Goal: Task Accomplishment & Management: Manage account settings

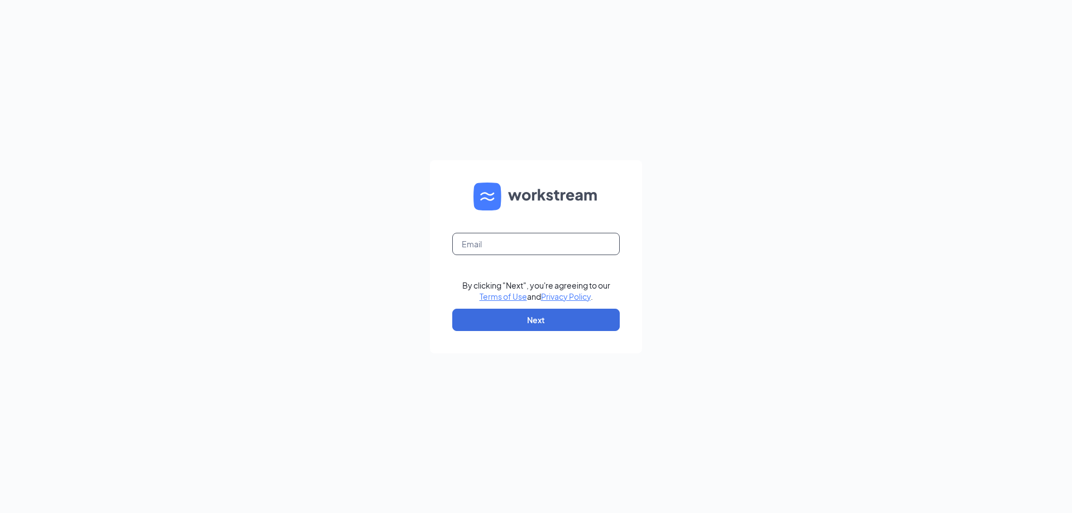
click at [565, 248] on input "text" at bounding box center [535, 244] width 167 height 22
type input "wendys68@calhounmc.com"
click at [543, 318] on button "Next" at bounding box center [535, 320] width 167 height 22
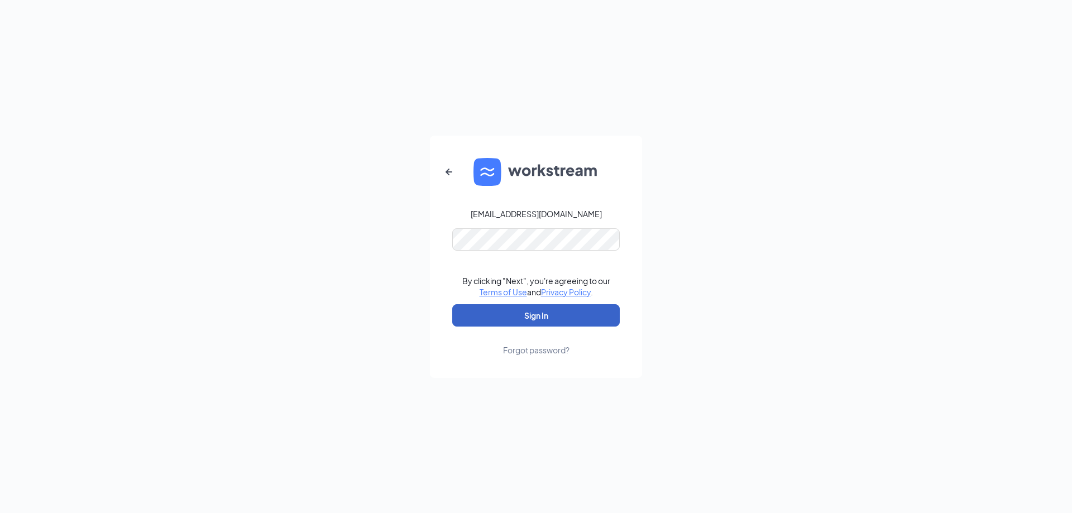
click at [572, 317] on button "Sign In" at bounding box center [535, 315] width 167 height 22
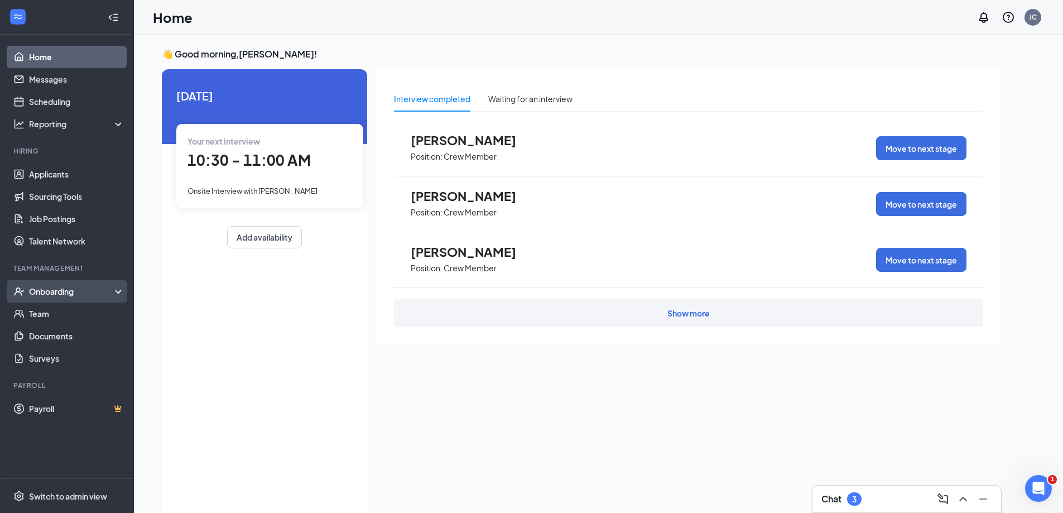
click at [85, 294] on div "Onboarding" at bounding box center [72, 291] width 86 height 11
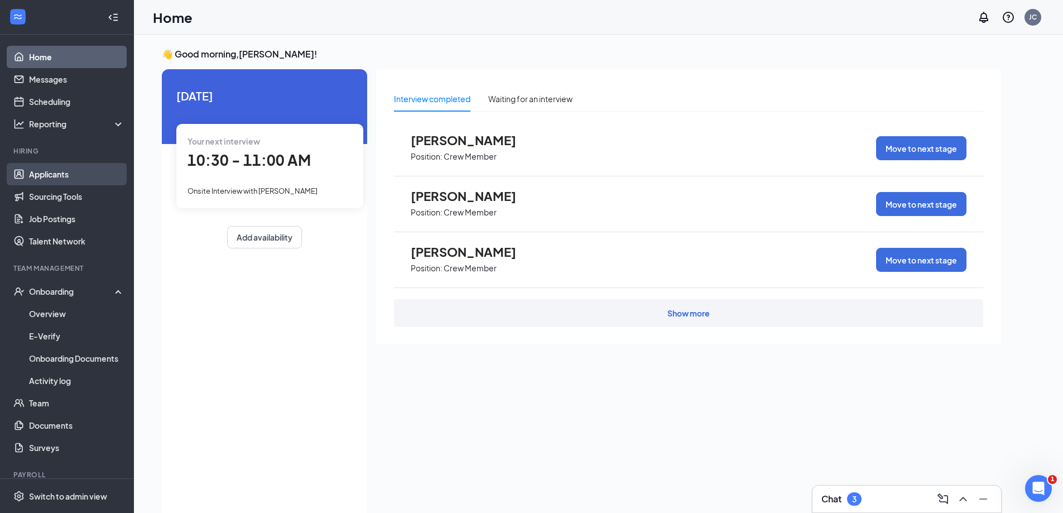
click at [42, 165] on link "Applicants" at bounding box center [76, 174] width 95 height 22
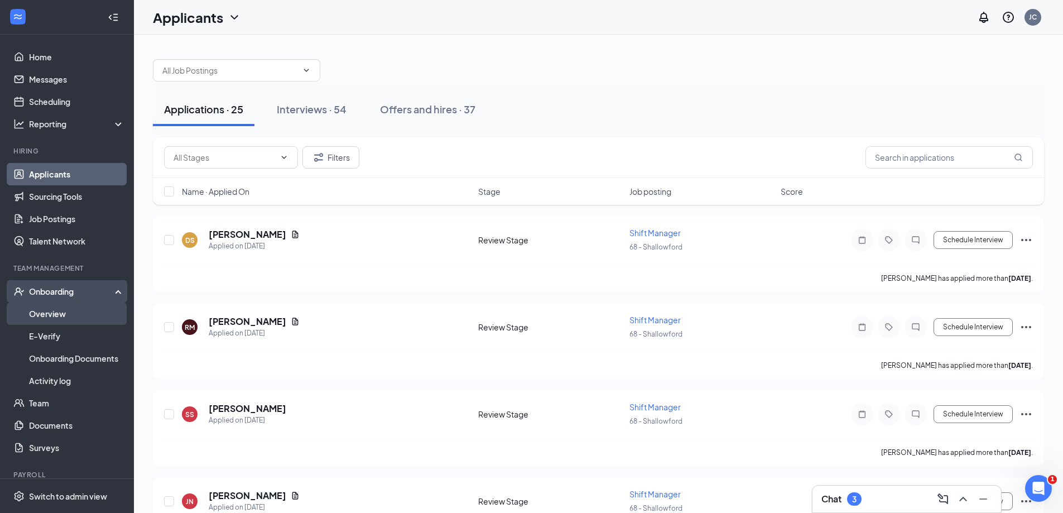
click at [35, 317] on link "Overview" at bounding box center [76, 314] width 95 height 22
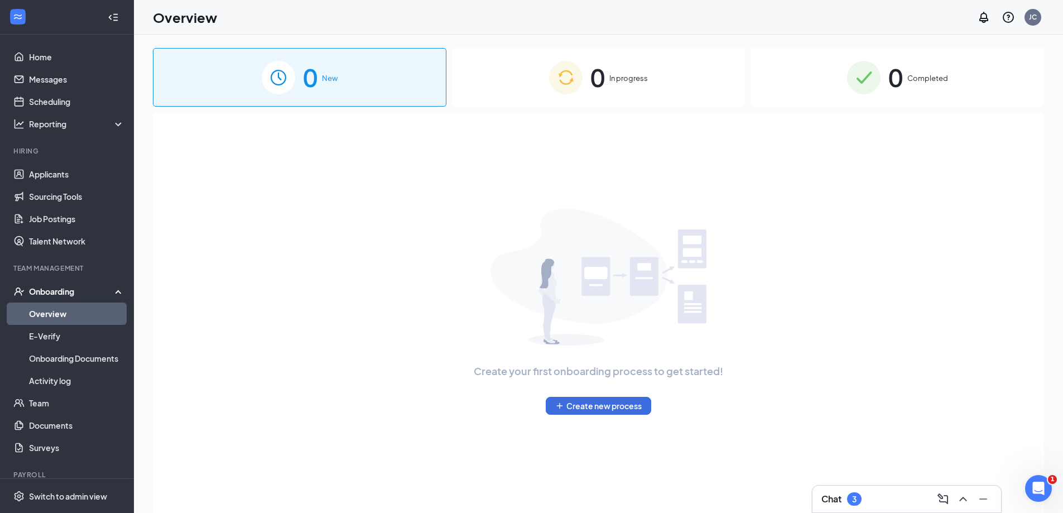
click at [51, 289] on div "Onboarding" at bounding box center [72, 291] width 86 height 11
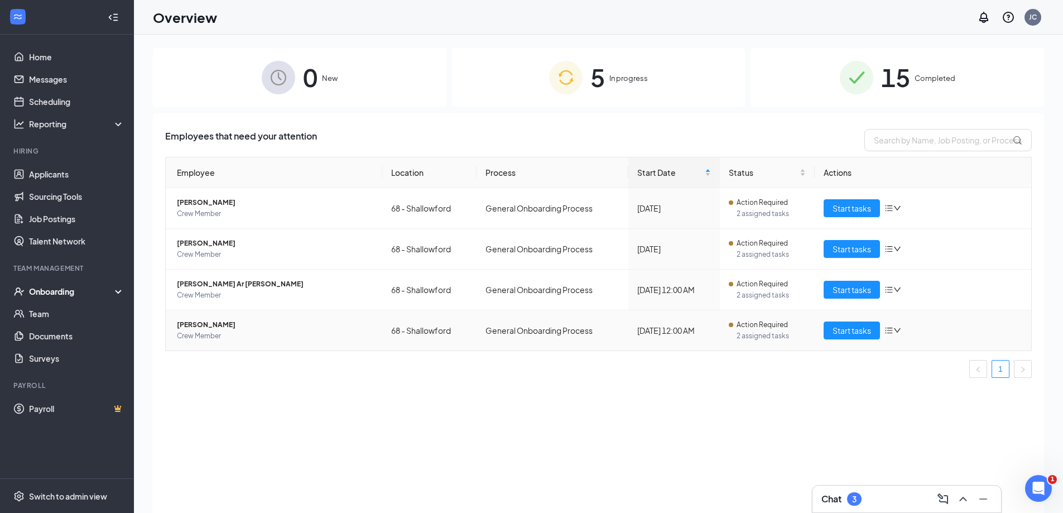
click at [210, 325] on span "[PERSON_NAME]" at bounding box center [275, 324] width 197 height 11
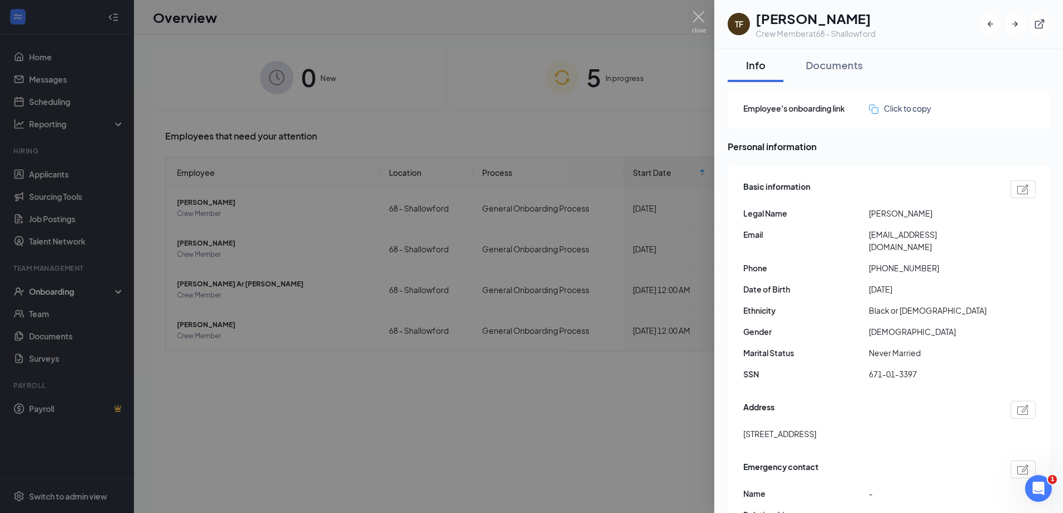
click at [494, 81] on div at bounding box center [531, 256] width 1063 height 513
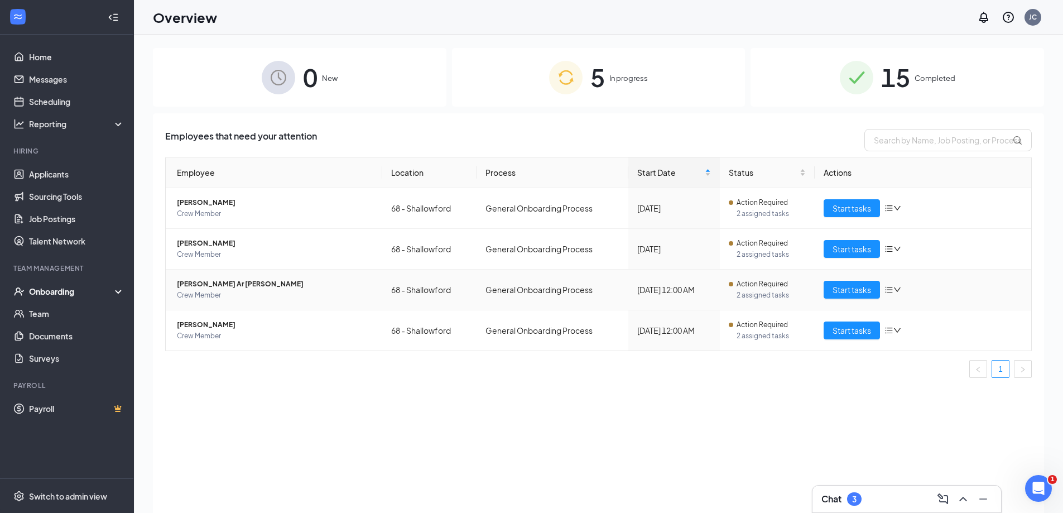
click at [193, 284] on span "[PERSON_NAME] Ar [PERSON_NAME]" at bounding box center [275, 284] width 197 height 11
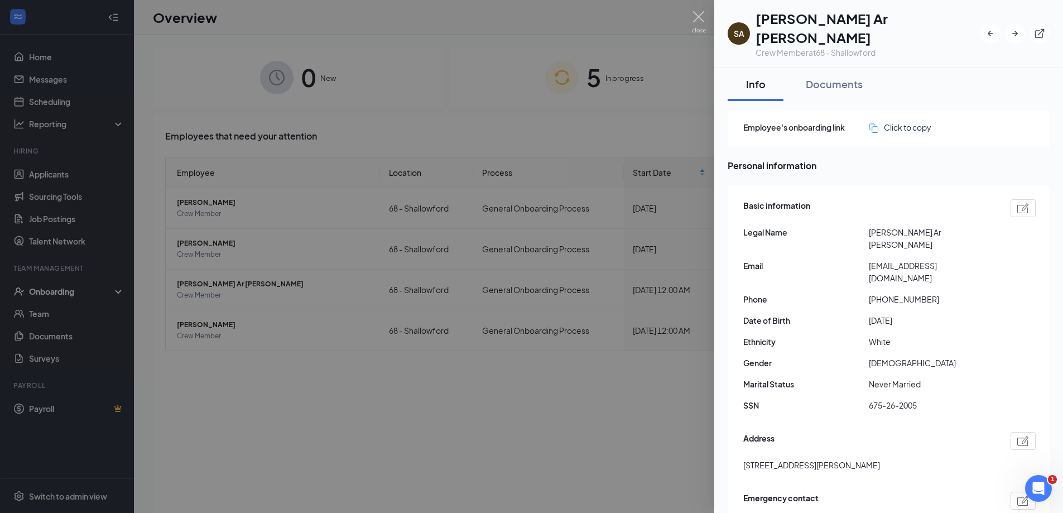
click at [465, 138] on div at bounding box center [531, 256] width 1063 height 513
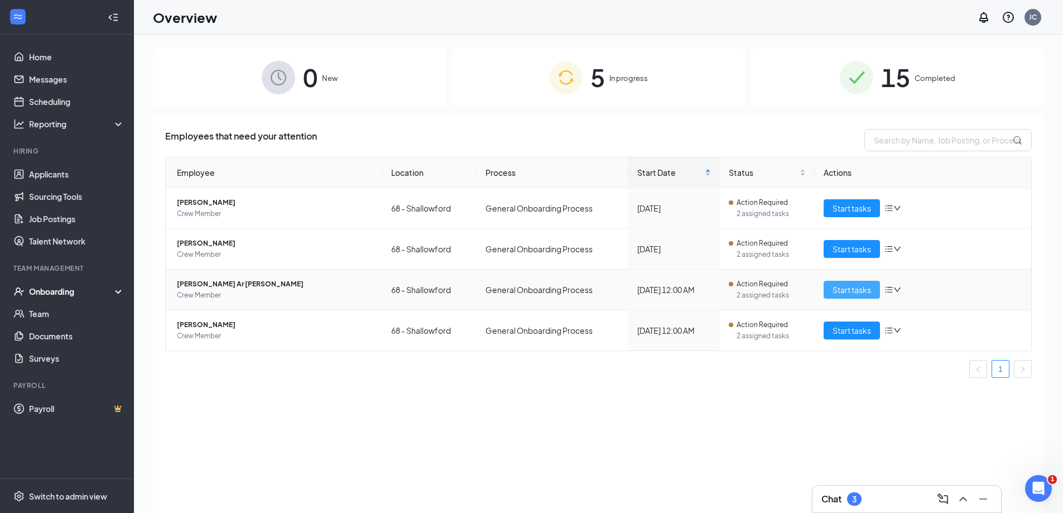
click at [868, 290] on span "Start tasks" at bounding box center [852, 290] width 39 height 12
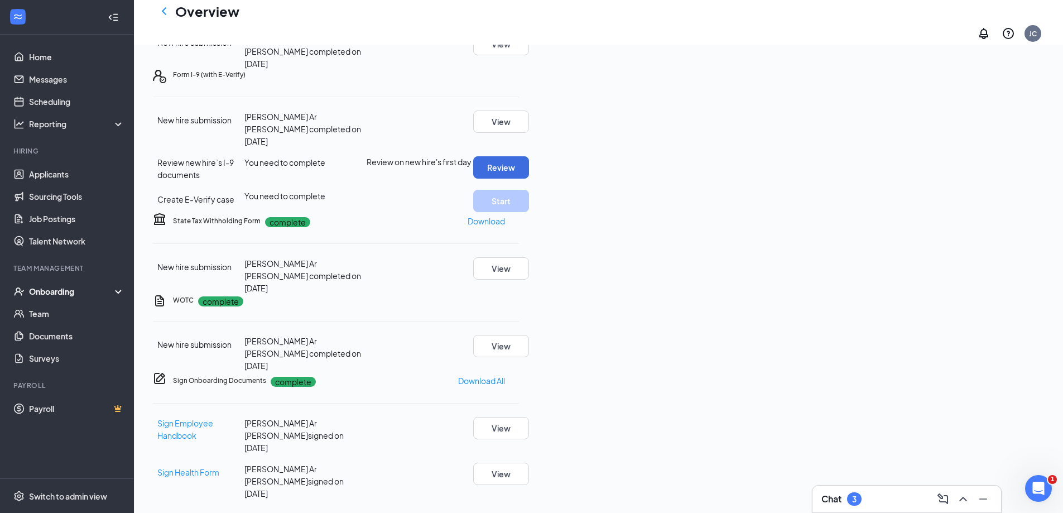
scroll to position [279, 0]
click at [529, 179] on button "Review" at bounding box center [501, 167] width 56 height 22
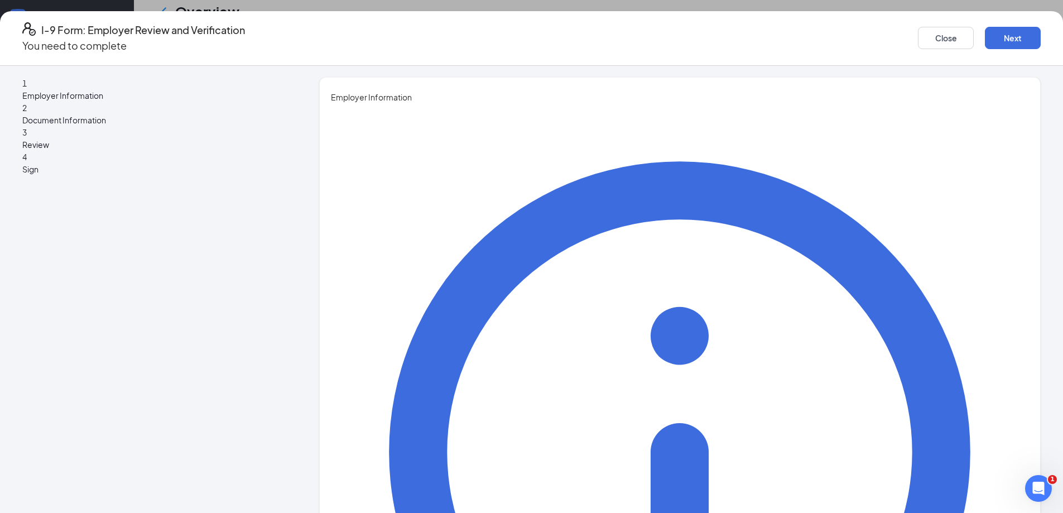
drag, startPoint x: 362, startPoint y: 36, endPoint x: 362, endPoint y: 55, distance: 19.0
click at [362, 55] on div "I-9 Form: Employer Review and Verification You need to complete Close Next 1 Em…" at bounding box center [531, 262] width 1063 height 502
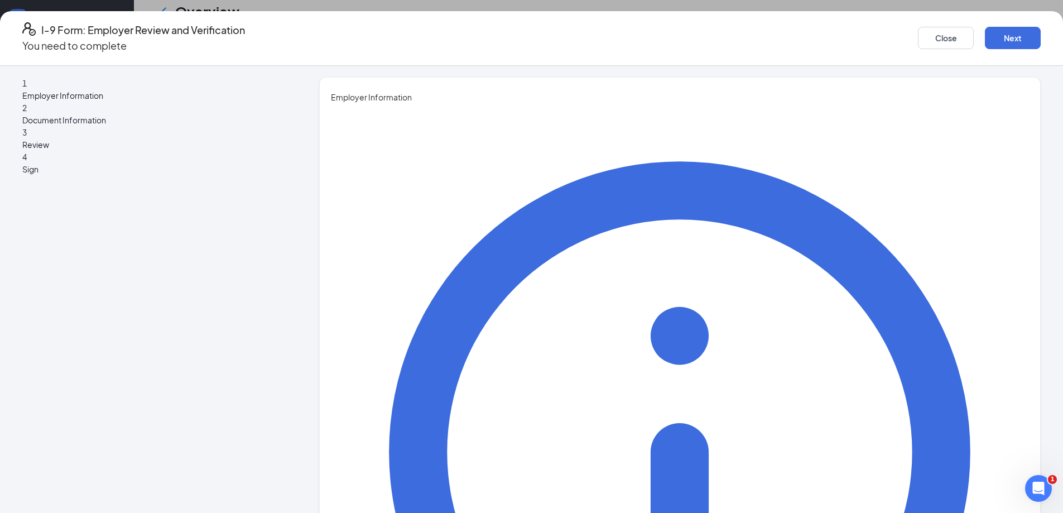
type input "[PERSON_NAME]"
type input "General Manager"
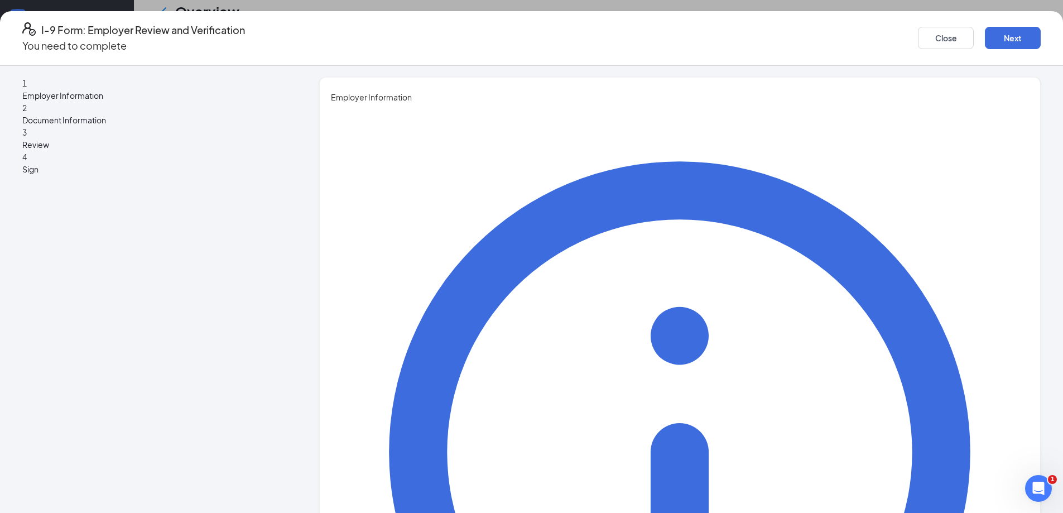
type input "[EMAIL_ADDRESS][DOMAIN_NAME]"
type input "7709731700"
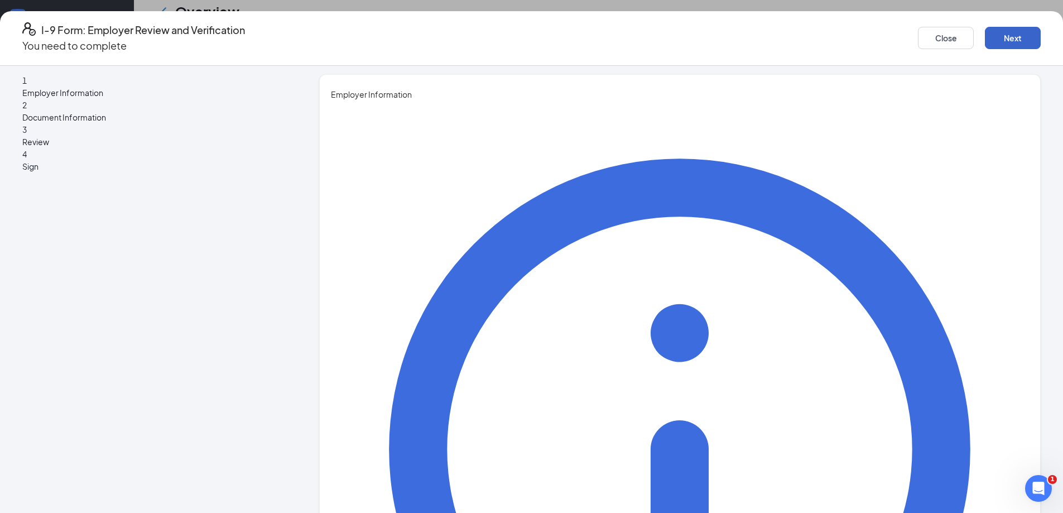
click at [985, 38] on button "Next" at bounding box center [1013, 38] width 56 height 22
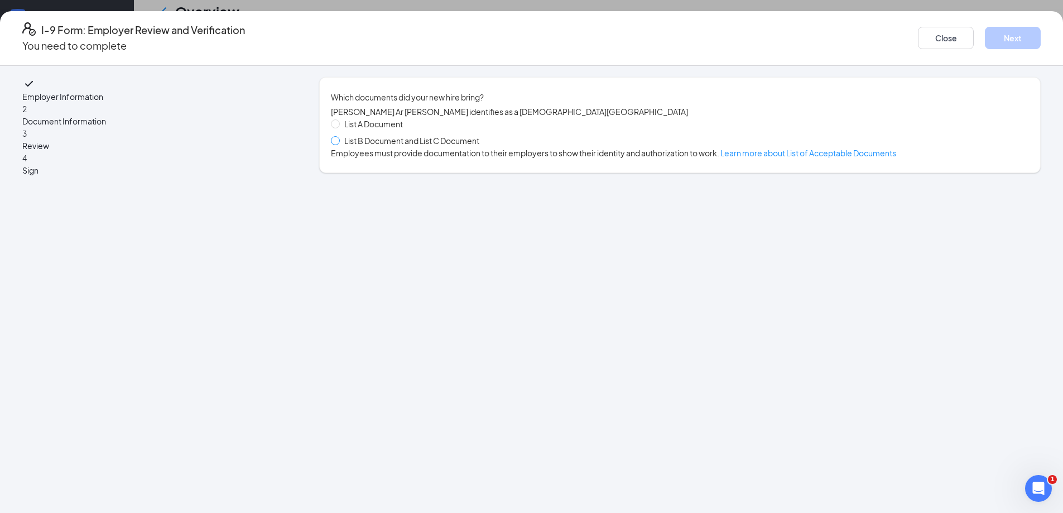
click at [340, 145] on span at bounding box center [335, 140] width 9 height 9
click at [339, 144] on input "List B Document and List C Document" at bounding box center [335, 140] width 8 height 8
radio input "true"
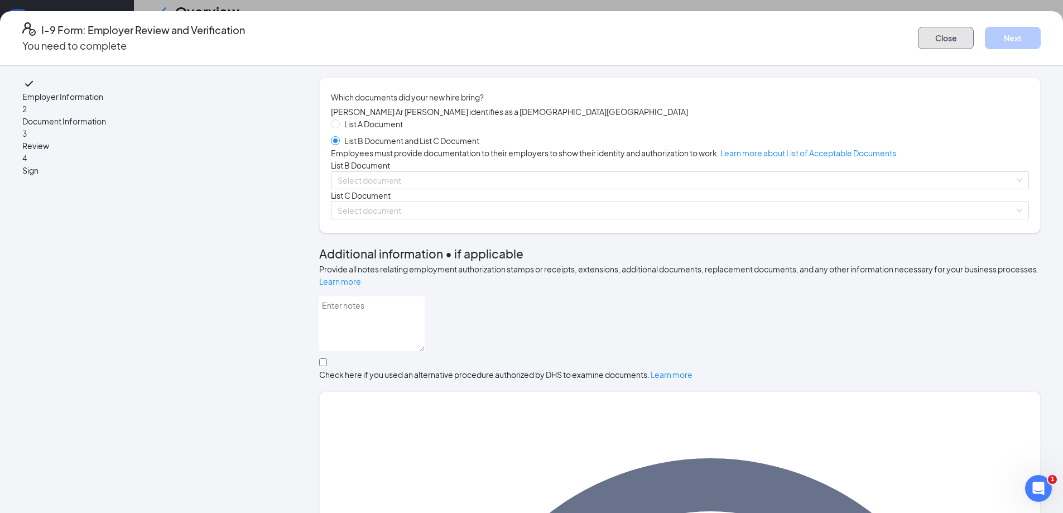
click at [918, 27] on button "Close" at bounding box center [946, 38] width 56 height 22
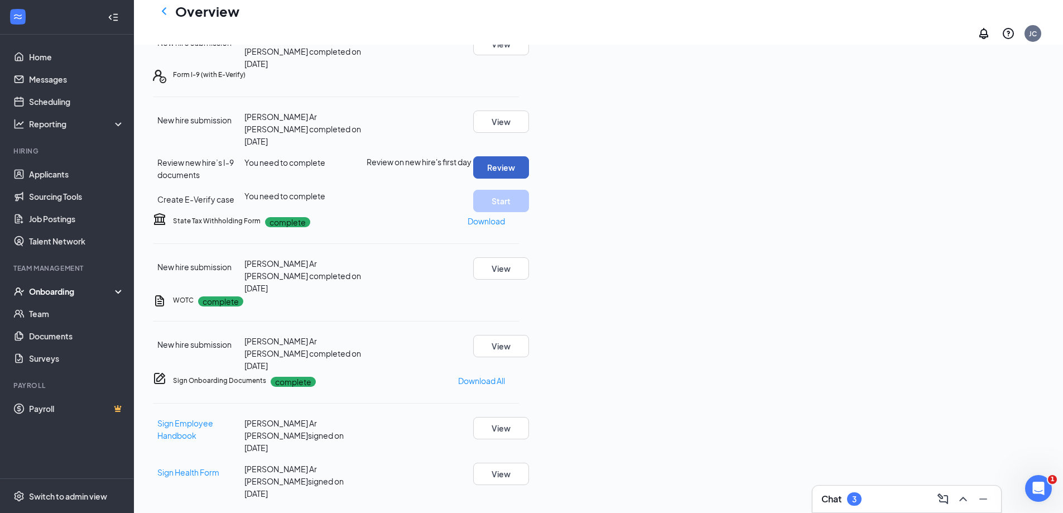
scroll to position [299, 0]
click at [529, 156] on button "Review" at bounding box center [501, 167] width 56 height 22
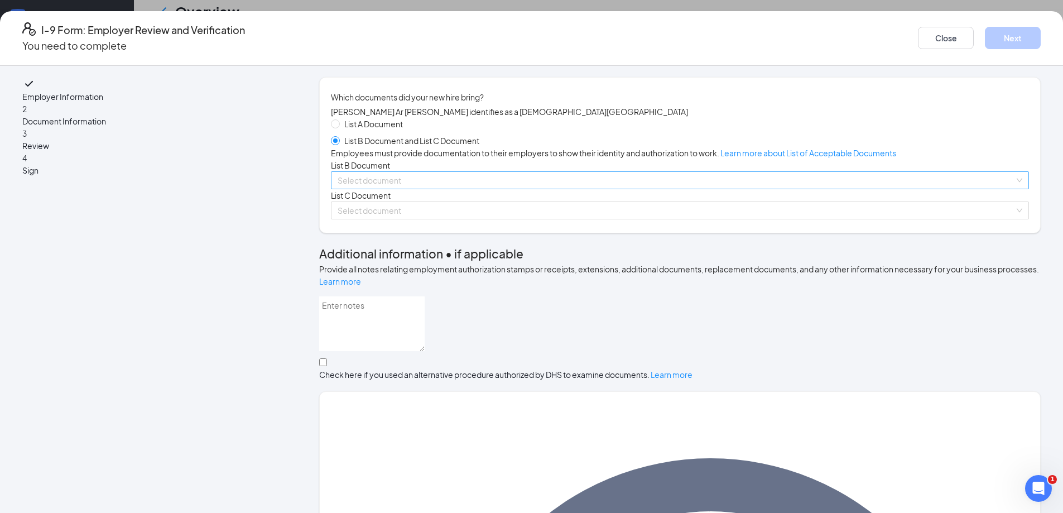
click at [435, 189] on input "search" at bounding box center [676, 180] width 677 height 17
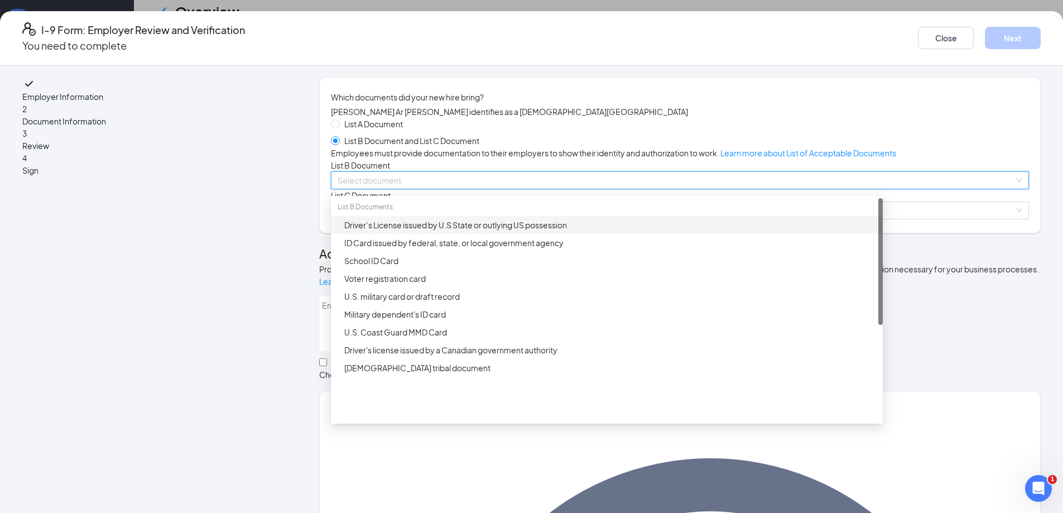
click at [442, 231] on div "Driver’s License issued by U.S State or outlying US possession" at bounding box center [610, 225] width 532 height 12
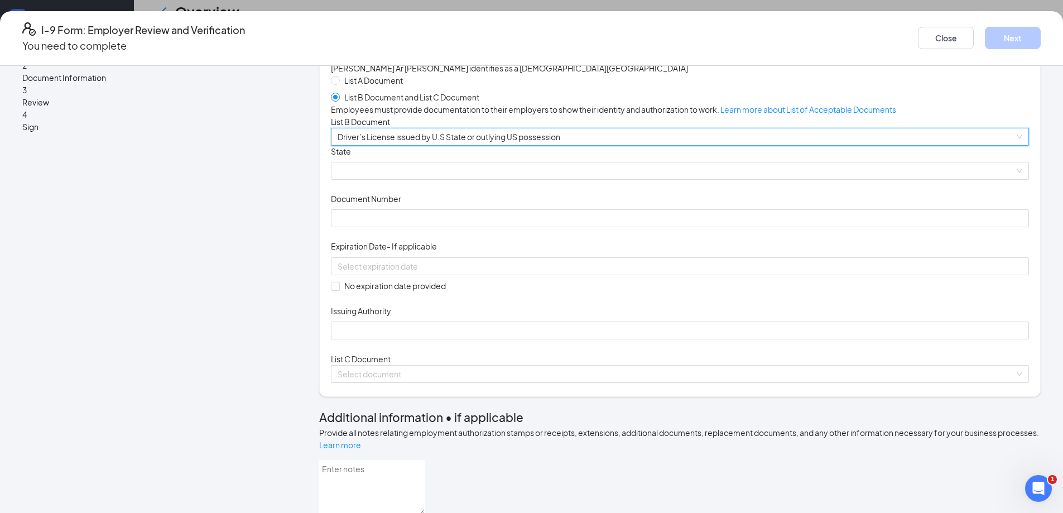
scroll to position [56, 0]
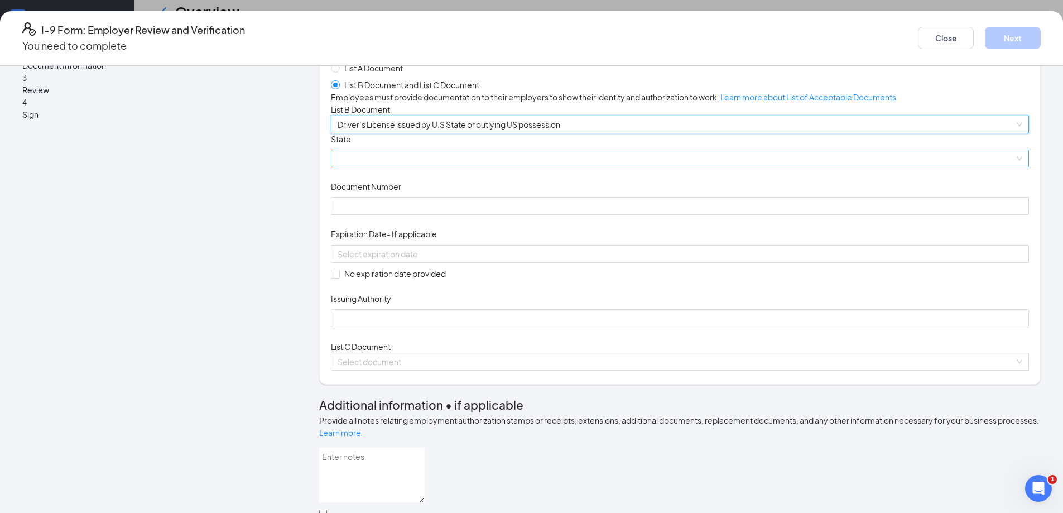
click at [454, 167] on span at bounding box center [680, 158] width 685 height 17
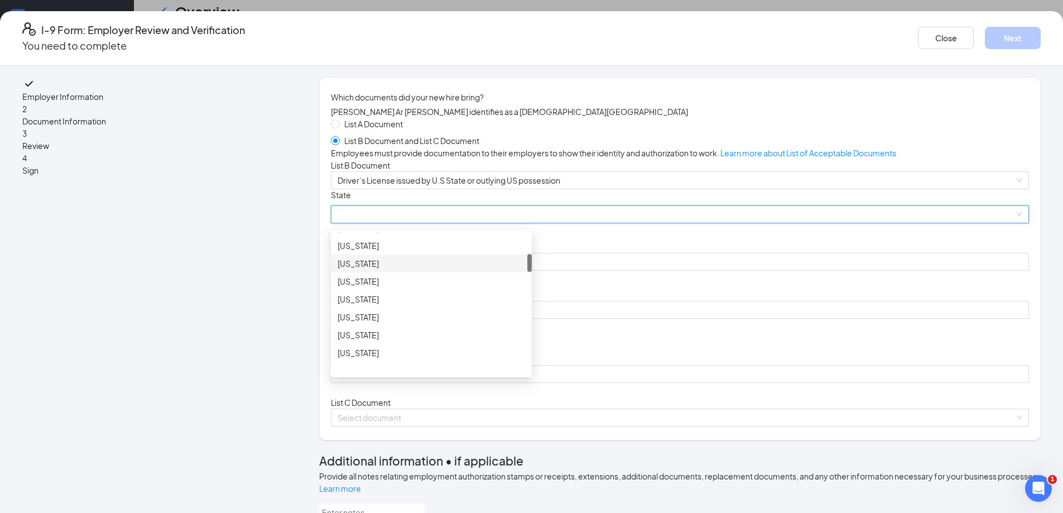
scroll to position [112, 0]
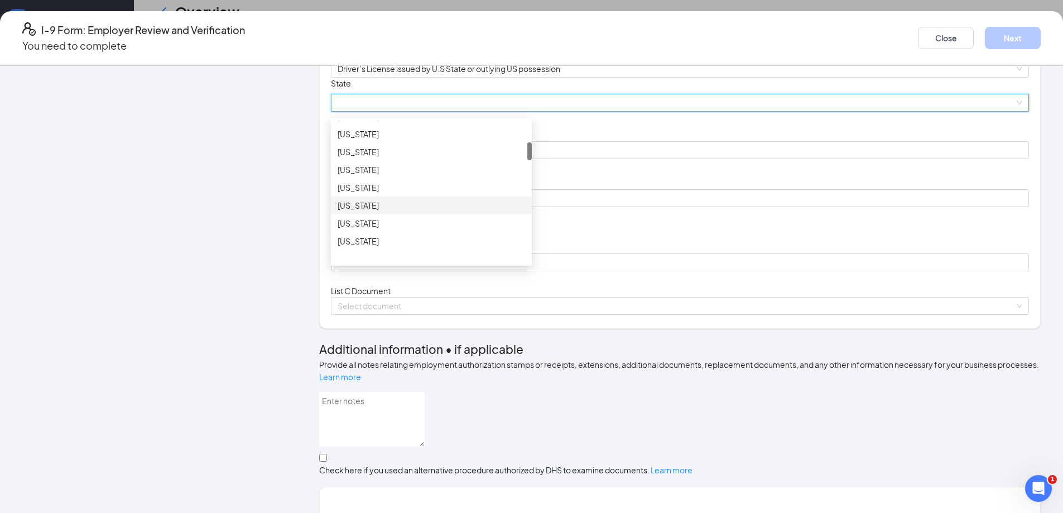
click at [442, 212] on div "[US_STATE]" at bounding box center [432, 205] width 188 height 12
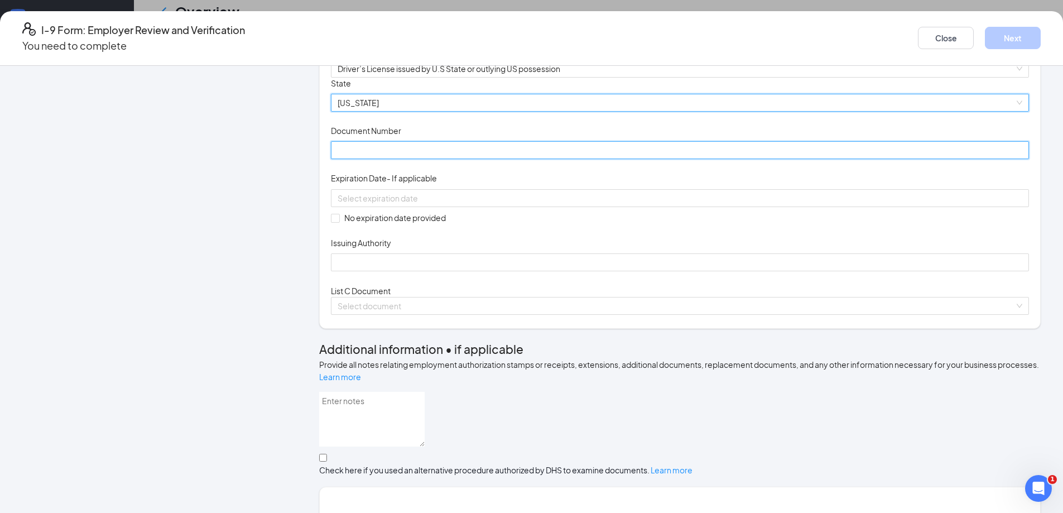
click at [402, 159] on input "Document Number" at bounding box center [680, 150] width 698 height 18
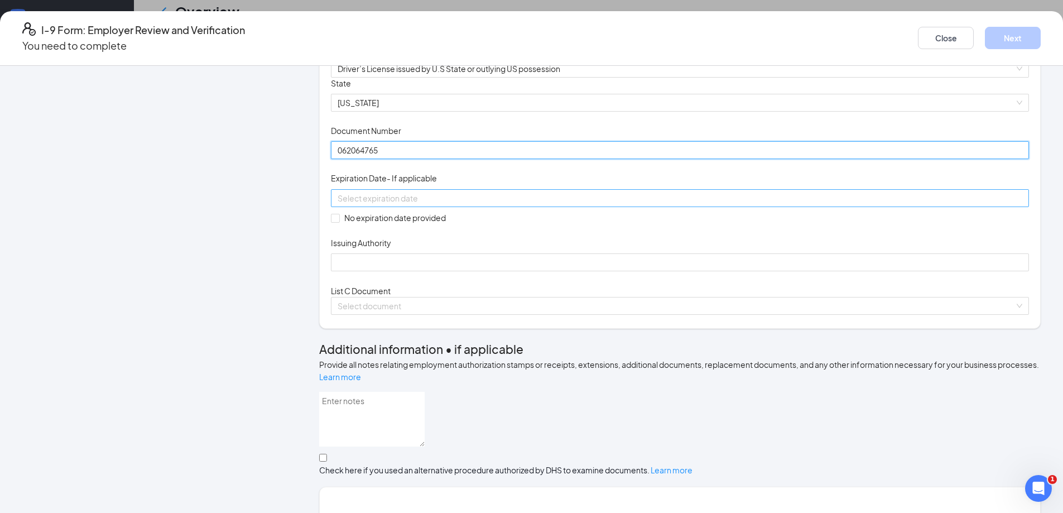
type input "062064765"
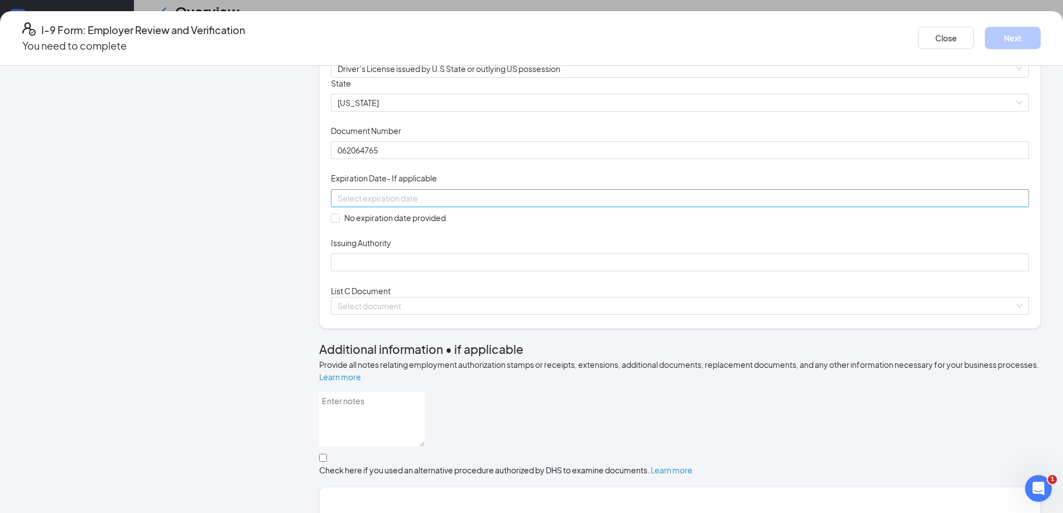
click at [399, 204] on input at bounding box center [679, 198] width 683 height 12
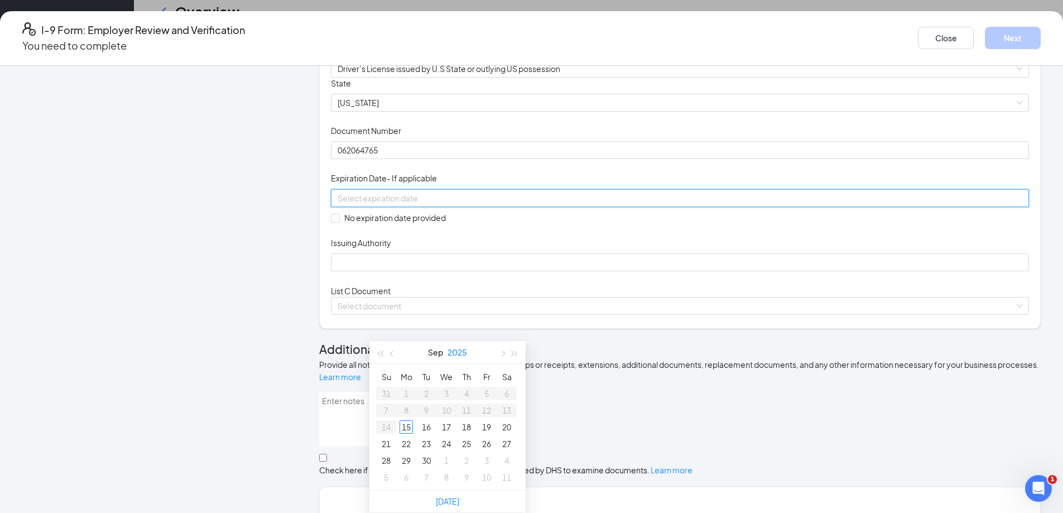
click at [461, 341] on button "2025" at bounding box center [458, 352] width 20 height 22
type input "[DATE]"
drag, startPoint x: 515, startPoint y: 315, endPoint x: 507, endPoint y: 315, distance: 8.4
click at [515, 352] on span "button" at bounding box center [515, 355] width 6 height 6
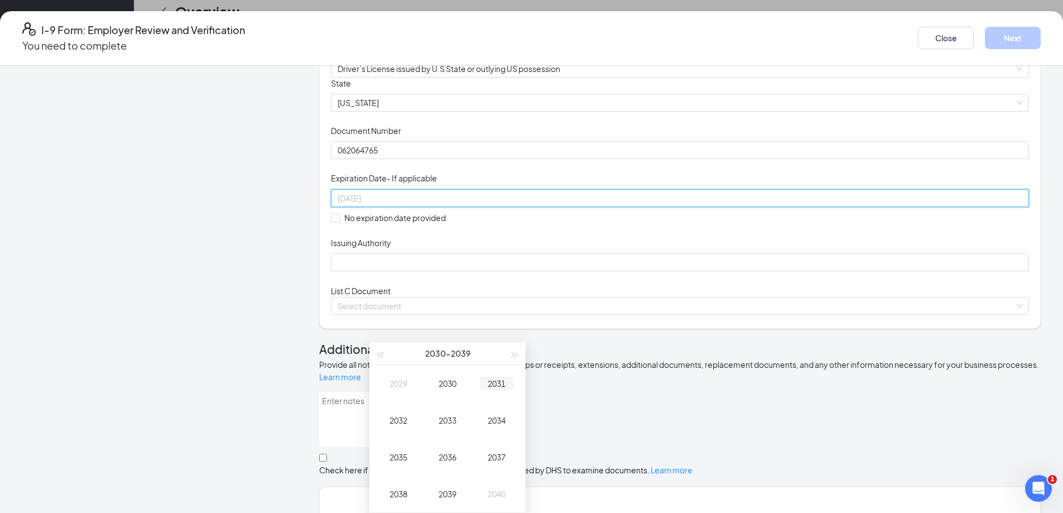
click at [492, 365] on td "2031" at bounding box center [496, 383] width 49 height 37
type input "[DATE]"
click at [628, 272] on div "Document Title Driver’s License issued by U.S State or outlying US possession S…" at bounding box center [680, 175] width 698 height 194
click at [434, 204] on input at bounding box center [679, 198] width 683 height 12
drag, startPoint x: 566, startPoint y: 296, endPoint x: 559, endPoint y: 296, distance: 6.7
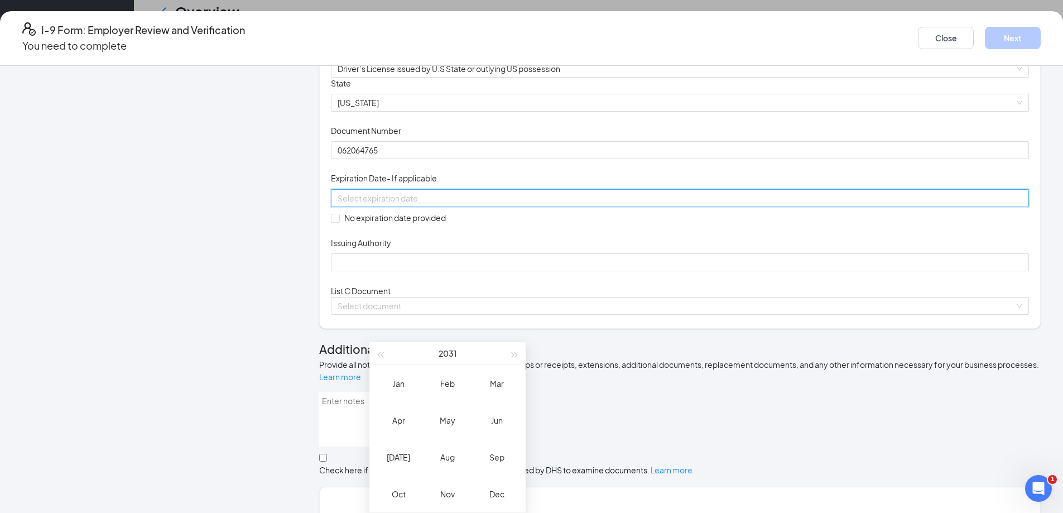
click at [564, 207] on div at bounding box center [680, 198] width 698 height 18
click at [402, 451] on div "[DATE]" at bounding box center [398, 457] width 33 height 13
type input "[DATE]"
click at [505, 437] on div "26" at bounding box center [506, 443] width 13 height 13
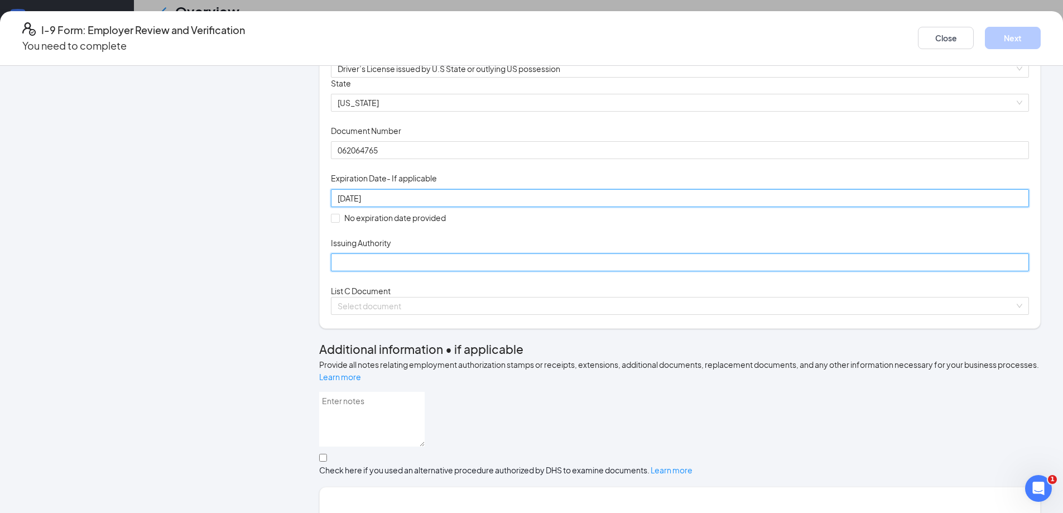
click at [488, 271] on input "Issuing Authority" at bounding box center [680, 262] width 698 height 18
type input "GA"
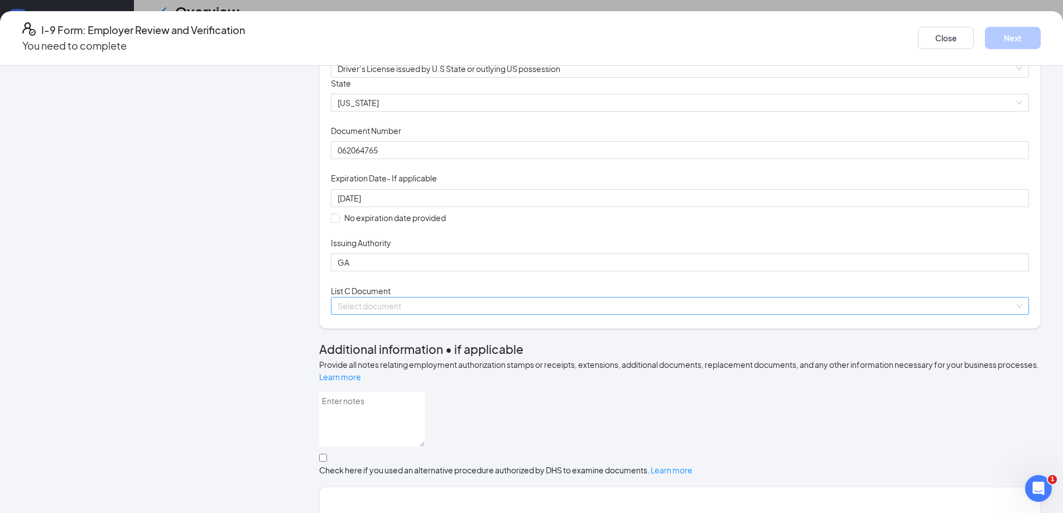
click at [462, 314] on input "search" at bounding box center [676, 306] width 677 height 17
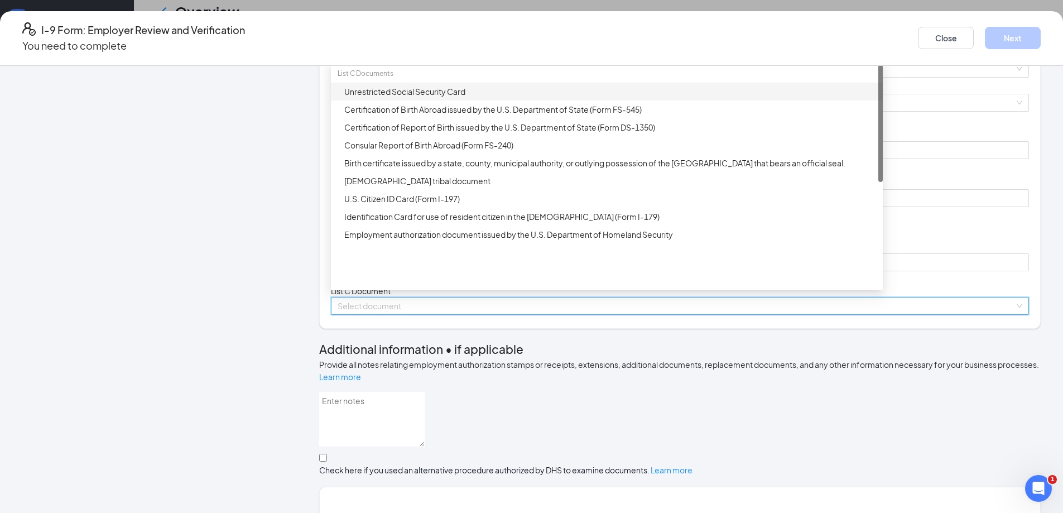
click at [427, 98] on div "Unrestricted Social Security Card" at bounding box center [610, 91] width 532 height 12
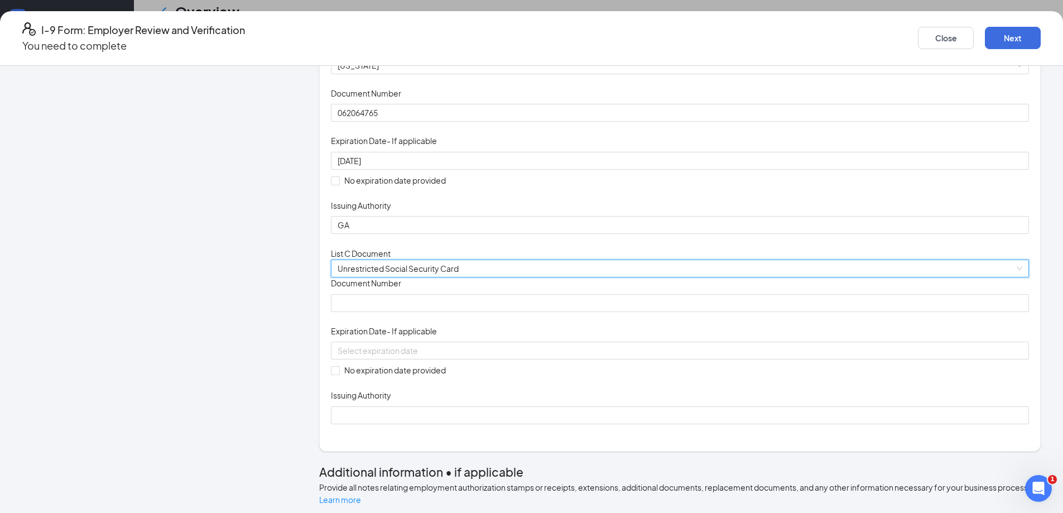
scroll to position [223, 0]
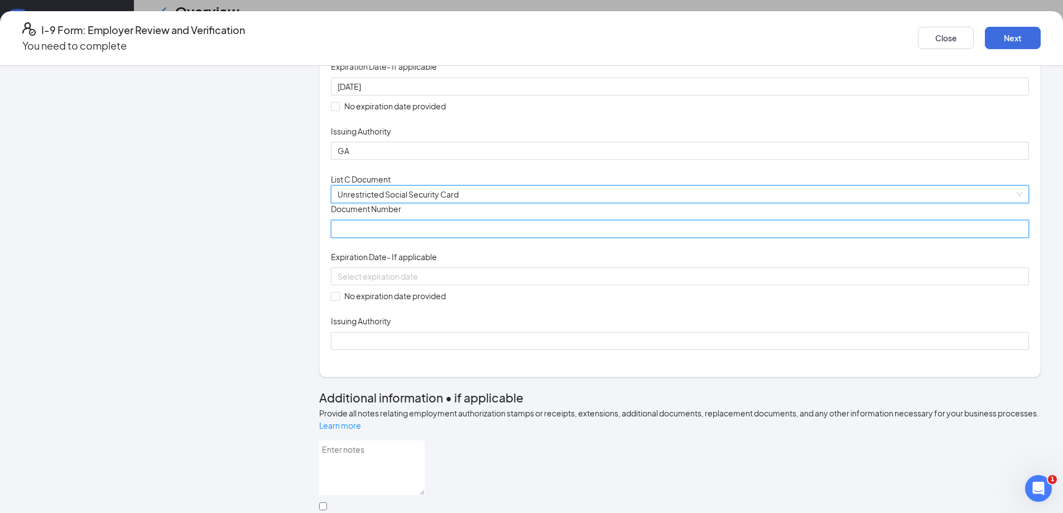
click at [467, 238] on input "Document Number" at bounding box center [680, 229] width 698 height 18
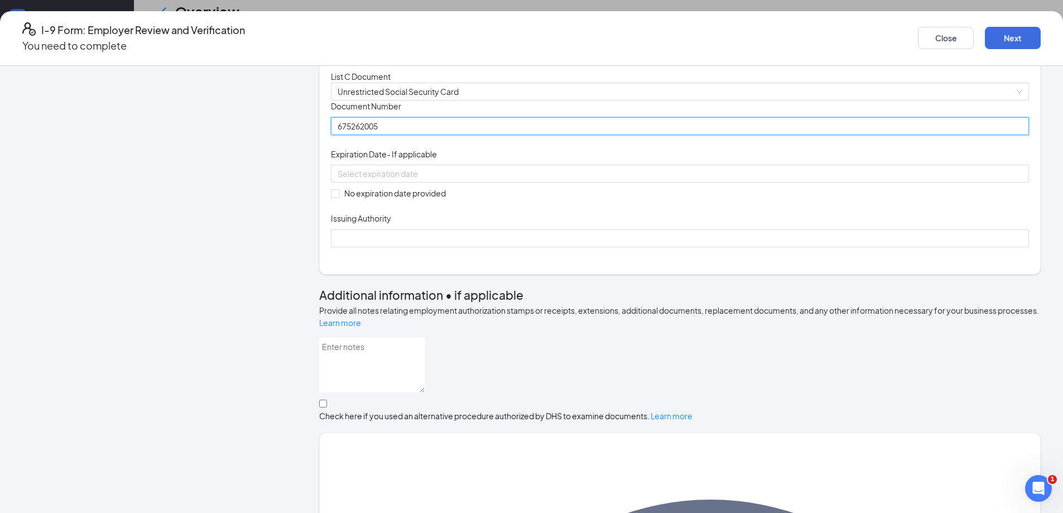
scroll to position [335, 0]
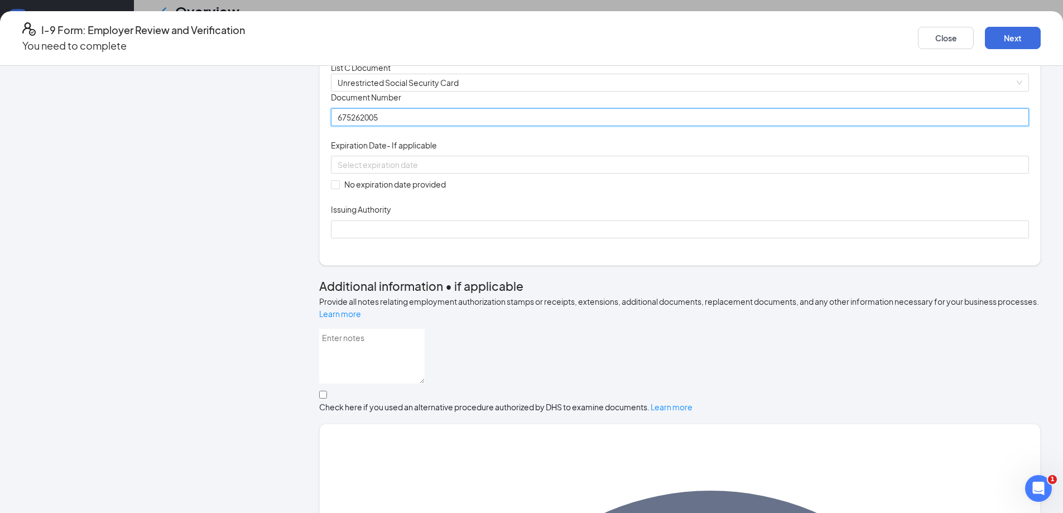
type input "675262005"
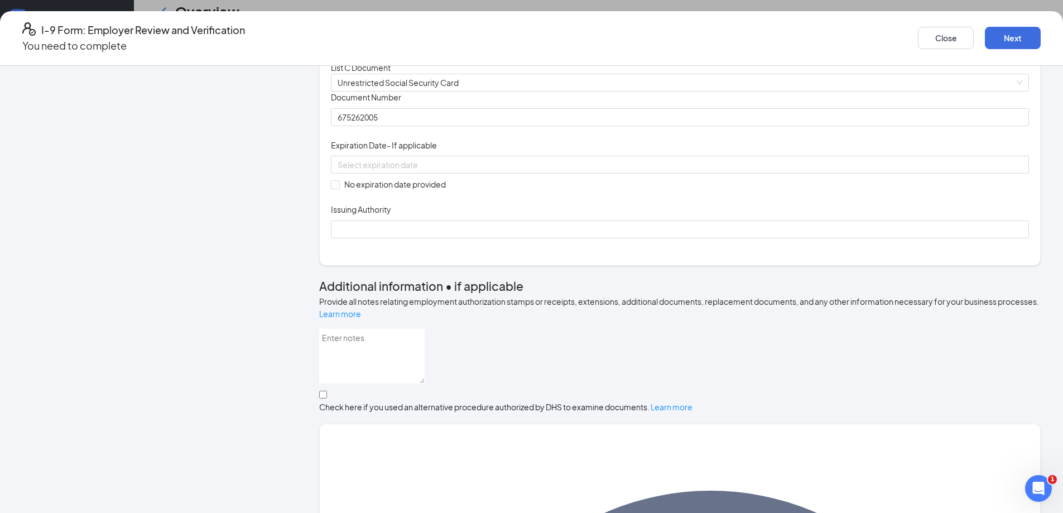
click at [374, 238] on div "Document Title Unrestricted Social Security Card Document Number 675262005 Expi…" at bounding box center [680, 165] width 698 height 146
click at [339, 188] on input "No expiration date provided" at bounding box center [335, 184] width 8 height 8
checkbox input "true"
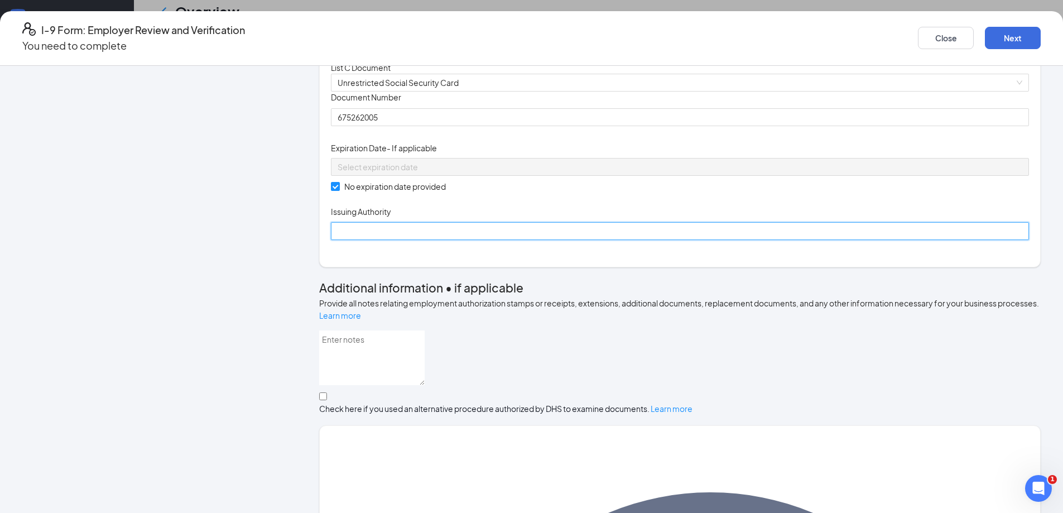
click at [430, 240] on input "Issuing Authority" at bounding box center [680, 231] width 698 height 18
type input "social security admin"
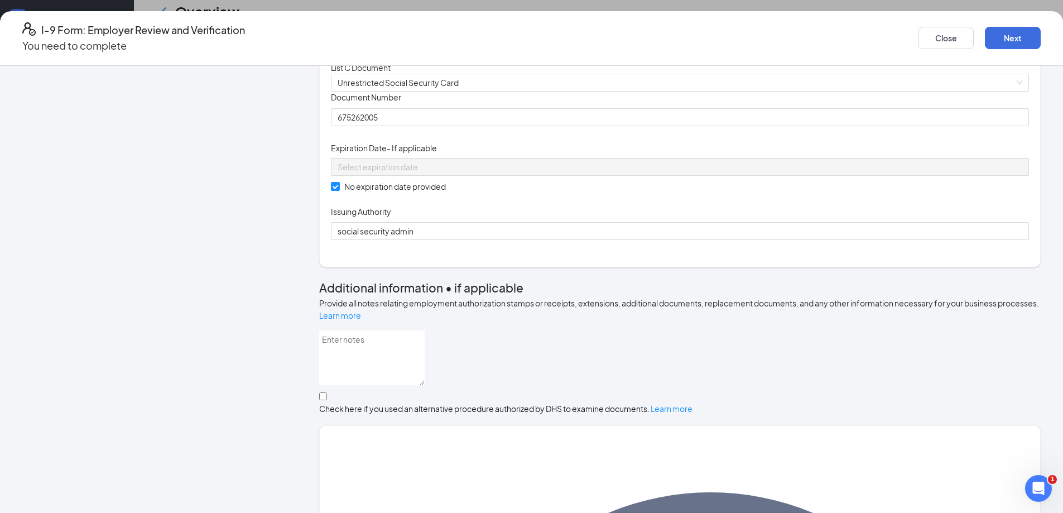
click at [696, 240] on div "Document Title Unrestricted Social Security Card Document Number 675262005 Expi…" at bounding box center [680, 166] width 698 height 148
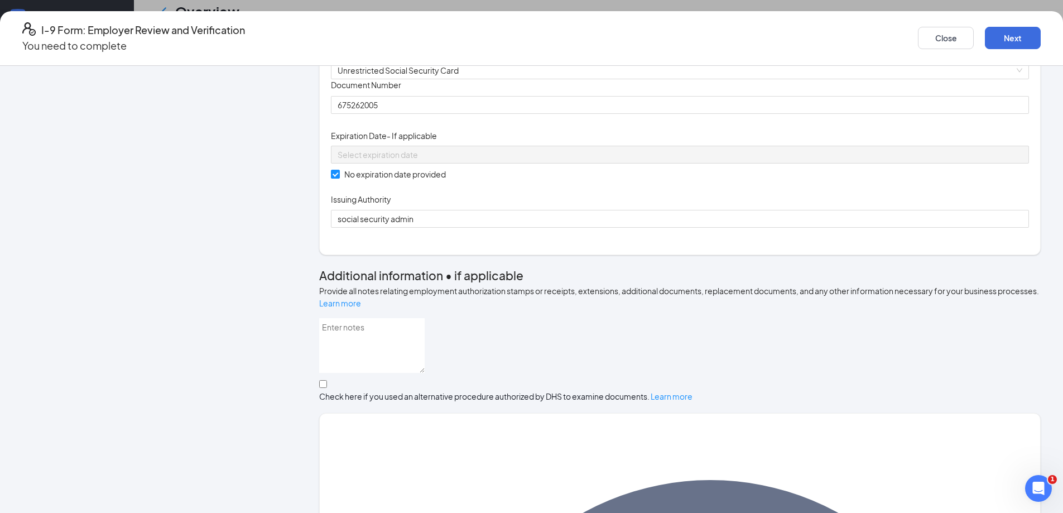
scroll to position [32, 0]
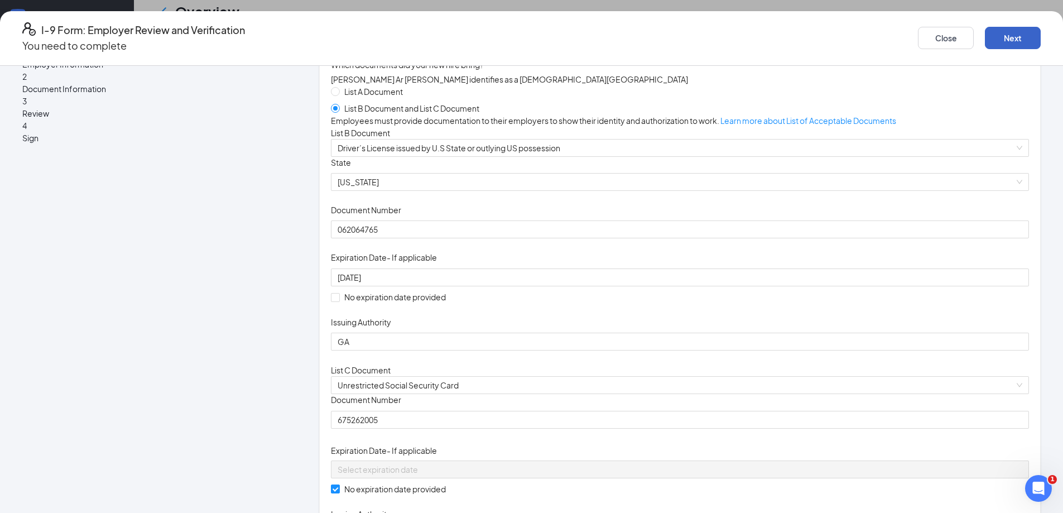
click at [985, 35] on button "Next" at bounding box center [1013, 38] width 56 height 22
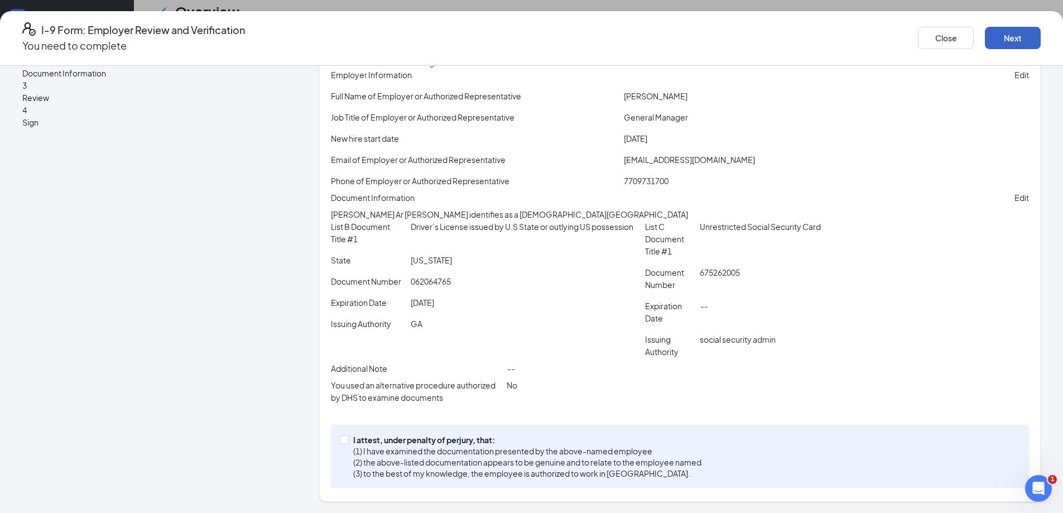
scroll to position [133, 0]
click at [349, 444] on span at bounding box center [344, 439] width 9 height 9
click at [348, 443] on input "I attest, under penalty of [PERSON_NAME], that: (1) I have examined the documen…" at bounding box center [344, 439] width 8 height 8
checkbox input "true"
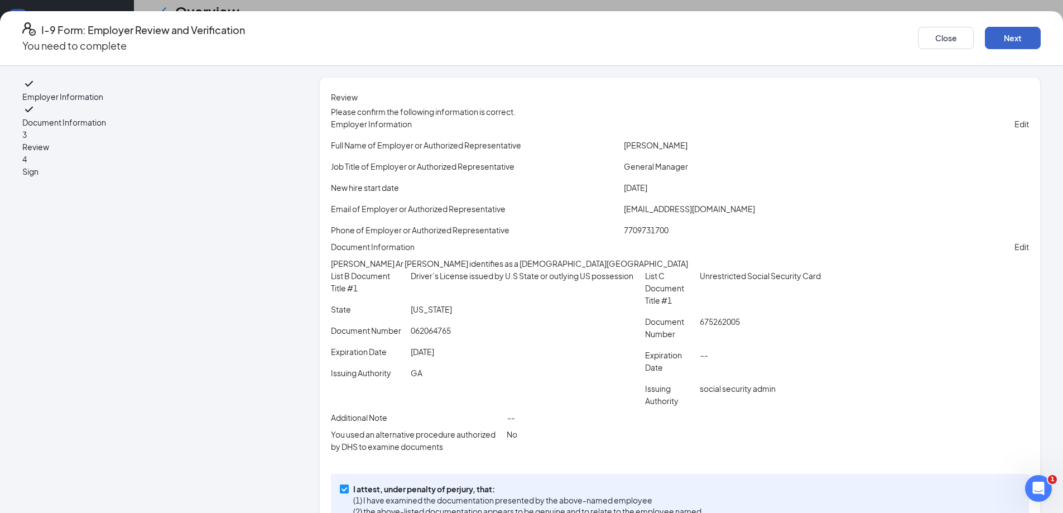
click at [985, 31] on button "Next" at bounding box center [1013, 38] width 56 height 22
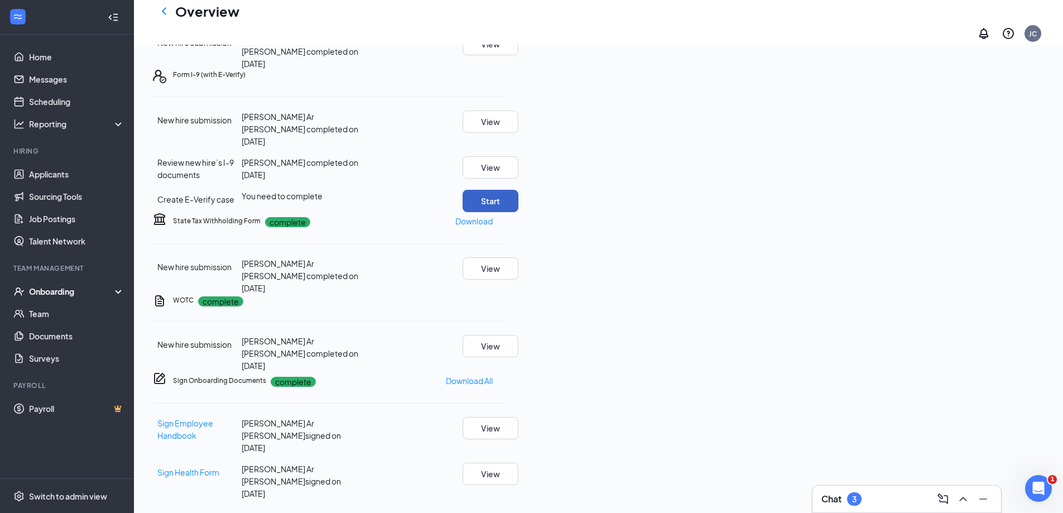
click at [519, 194] on button "Start" at bounding box center [491, 201] width 56 height 22
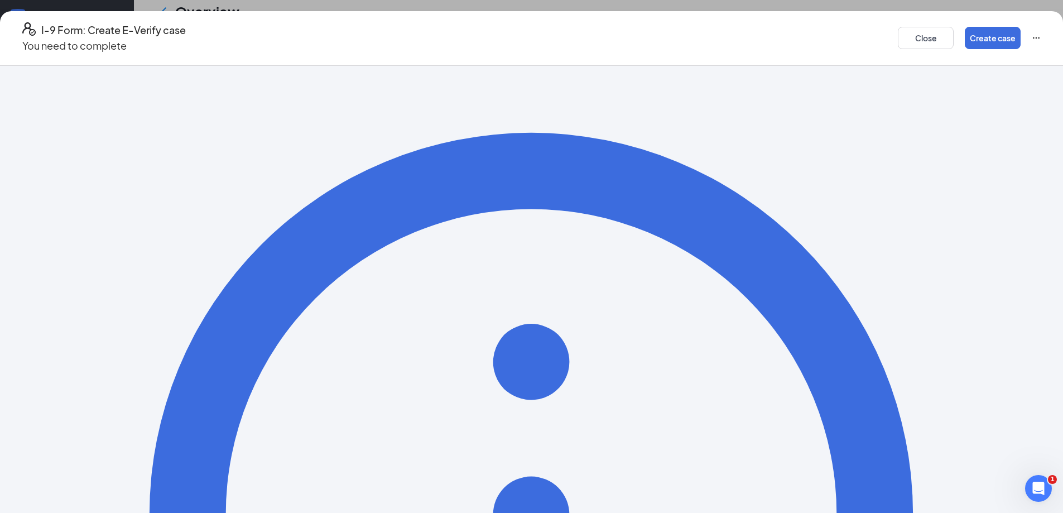
scroll to position [39, 0]
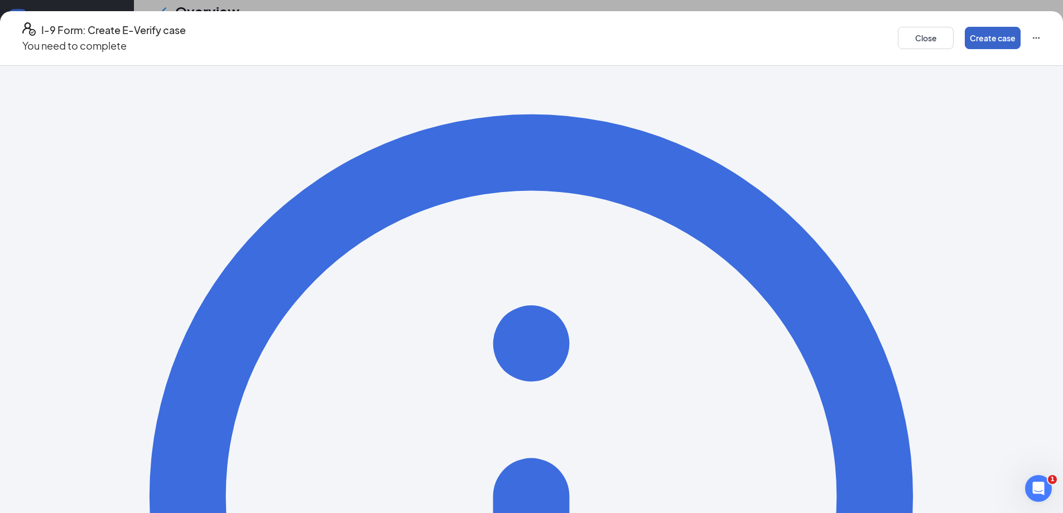
click at [965, 28] on button "Create case" at bounding box center [993, 38] width 56 height 22
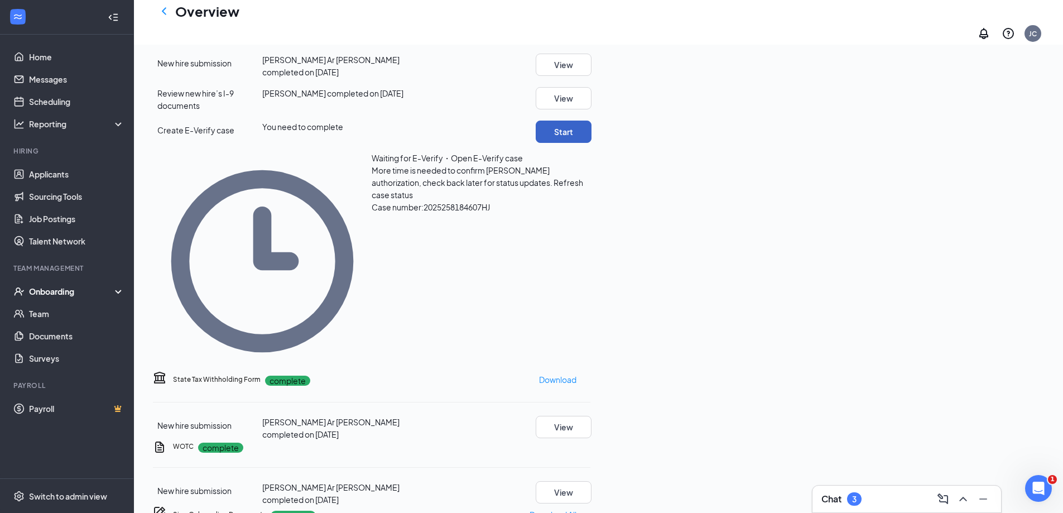
scroll to position [279, 0]
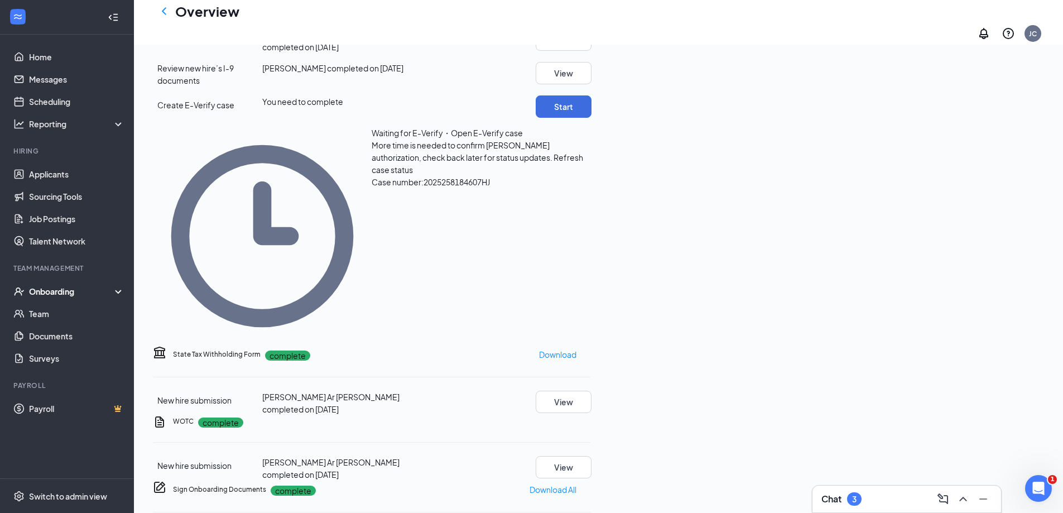
click at [583, 175] on span "Refresh case status" at bounding box center [478, 163] width 212 height 22
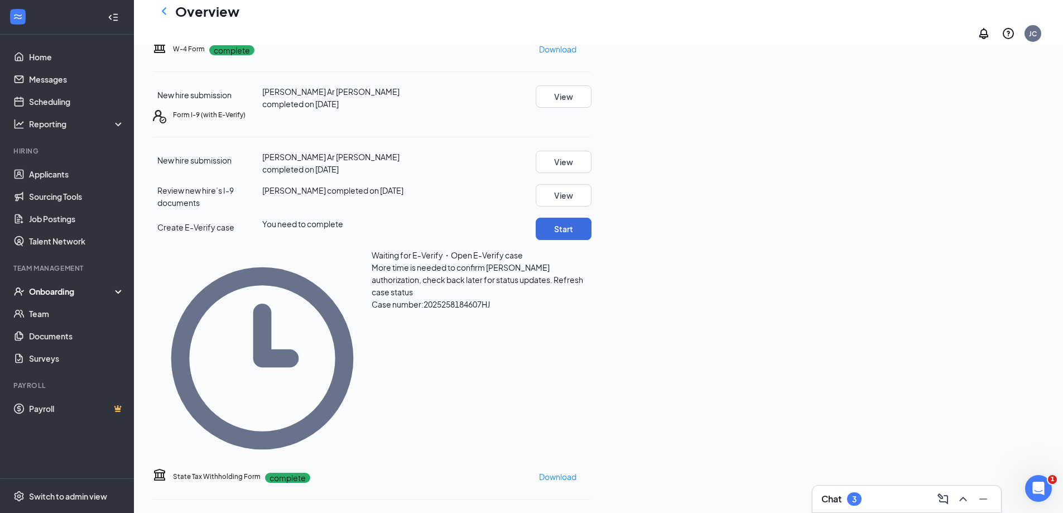
scroll to position [335, 0]
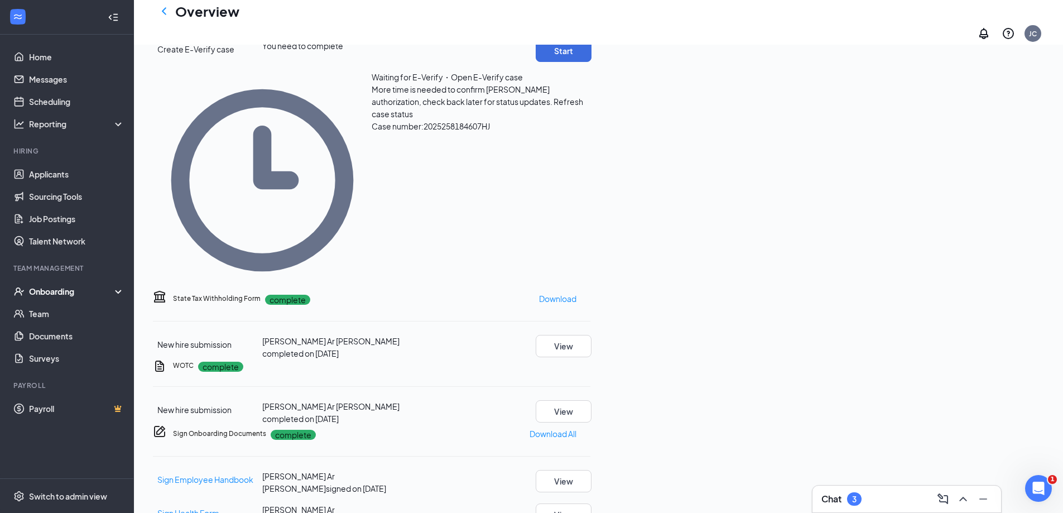
click at [583, 119] on span "Refresh case status" at bounding box center [478, 108] width 212 height 22
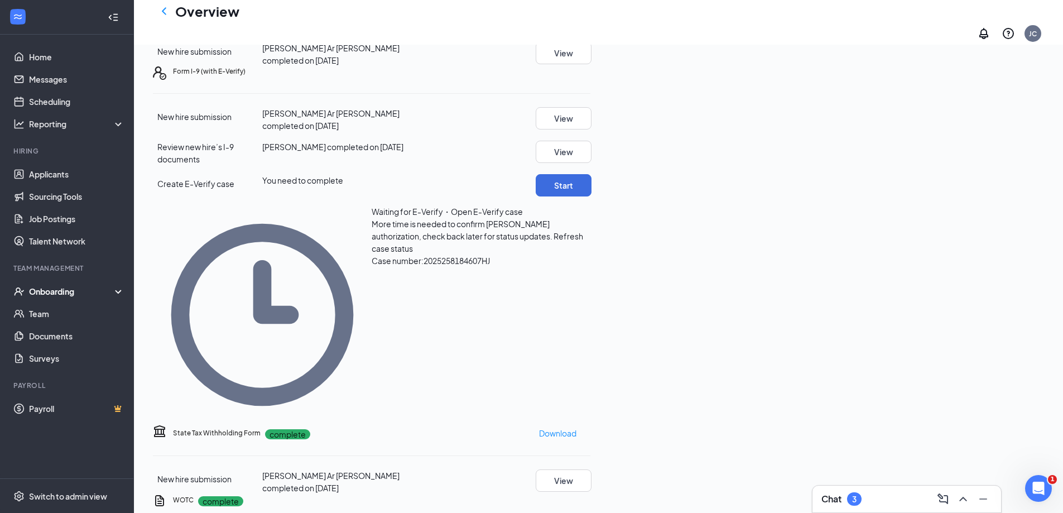
scroll to position [0, 0]
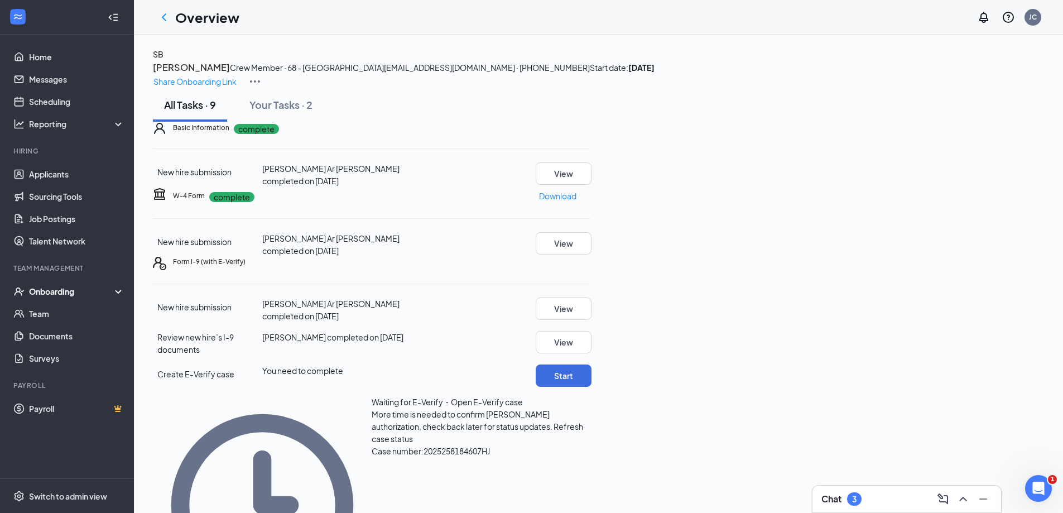
click at [61, 295] on div "Onboarding" at bounding box center [72, 291] width 86 height 11
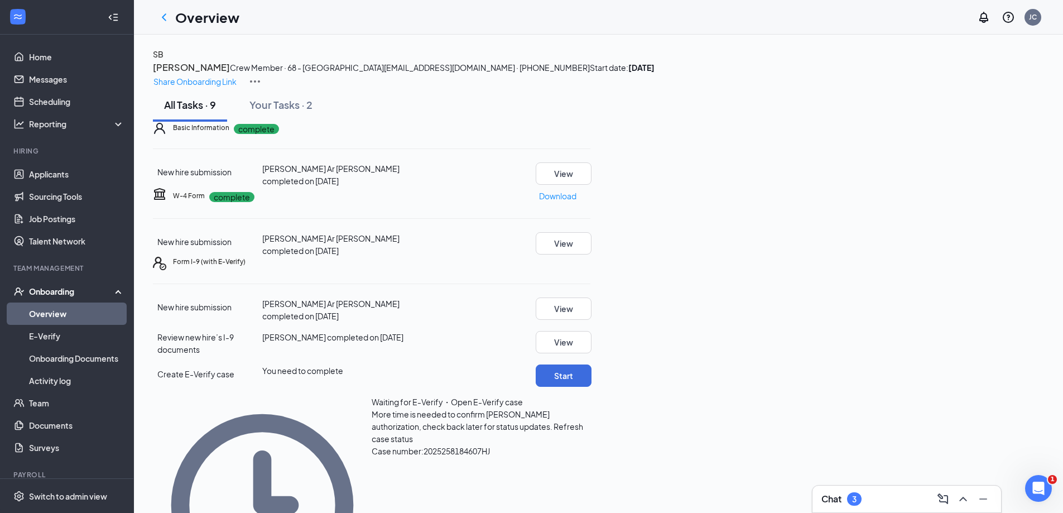
click at [69, 314] on link "Overview" at bounding box center [76, 314] width 95 height 22
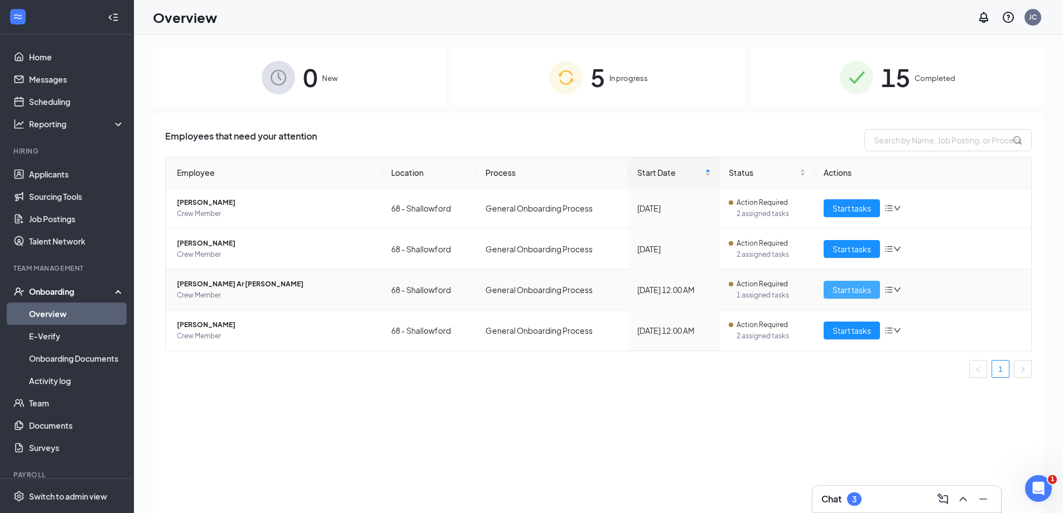
click at [853, 293] on span "Start tasks" at bounding box center [852, 290] width 39 height 12
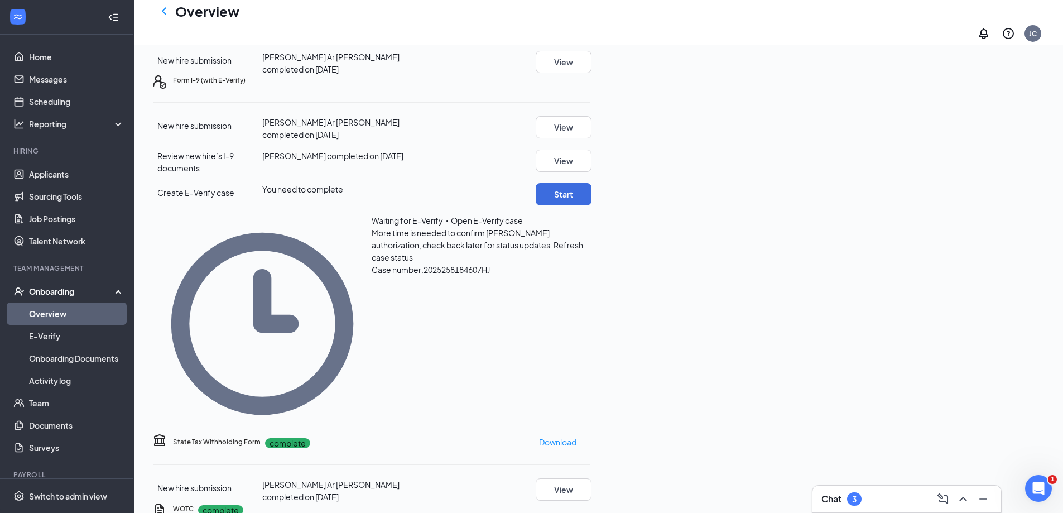
scroll to position [223, 0]
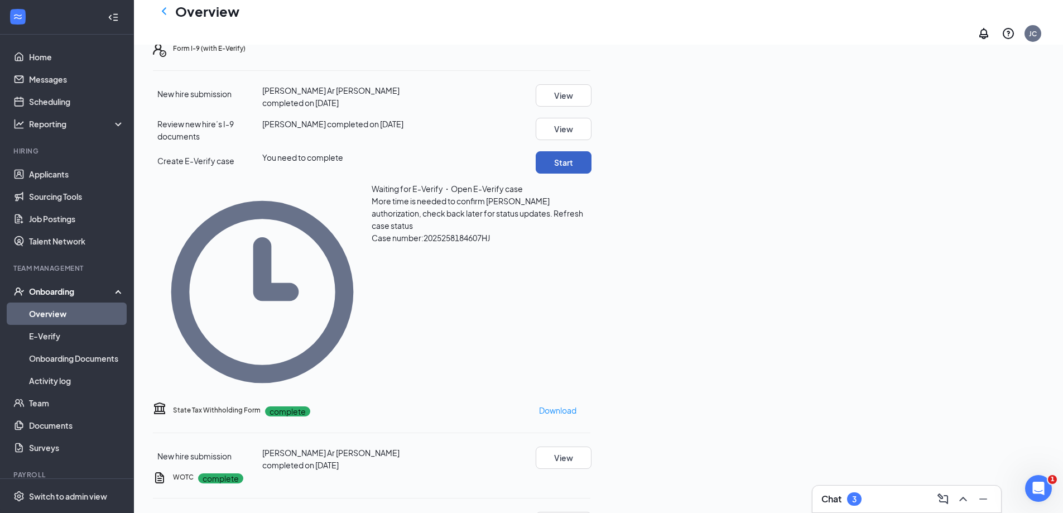
click at [592, 174] on button "Start" at bounding box center [564, 162] width 56 height 22
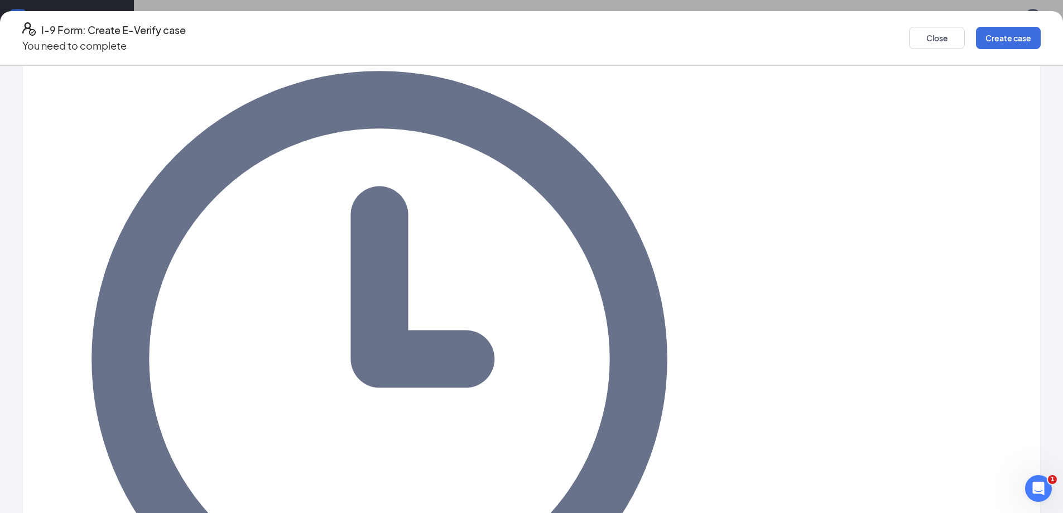
scroll to position [0, 0]
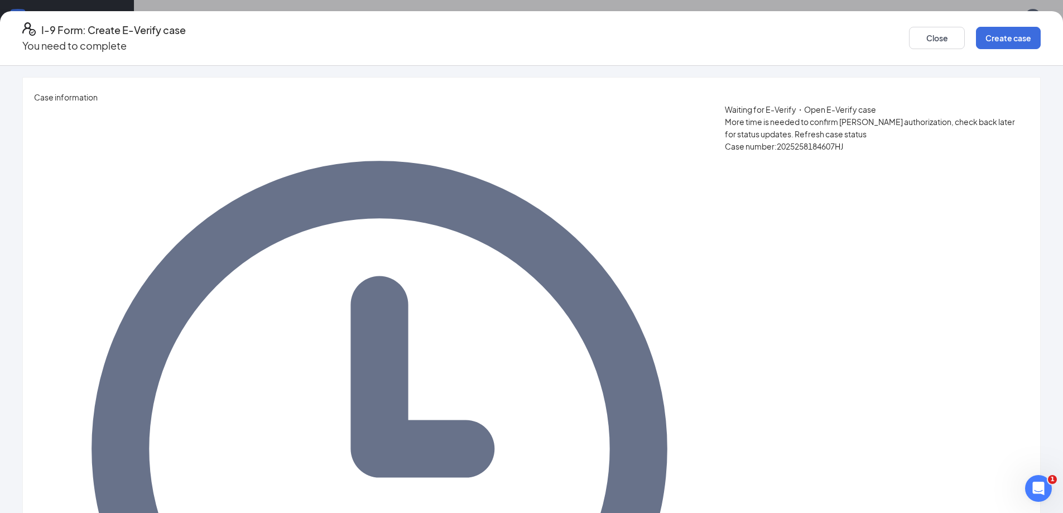
click at [795, 129] on span "Refresh case status" at bounding box center [831, 134] width 72 height 10
click at [909, 45] on div "Close Create case" at bounding box center [975, 38] width 132 height 32
click at [909, 38] on button "Close" at bounding box center [937, 38] width 56 height 22
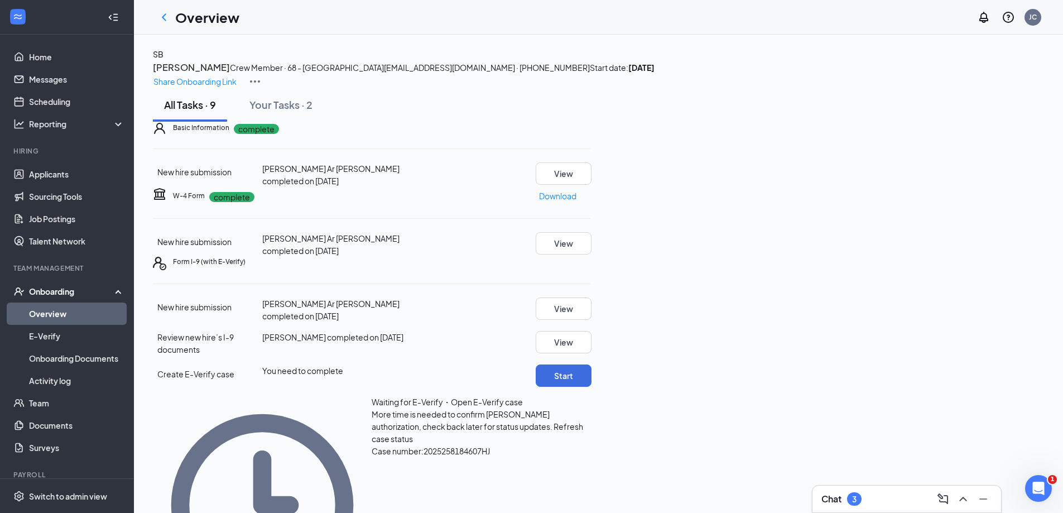
click at [32, 319] on link "Overview" at bounding box center [76, 314] width 95 height 22
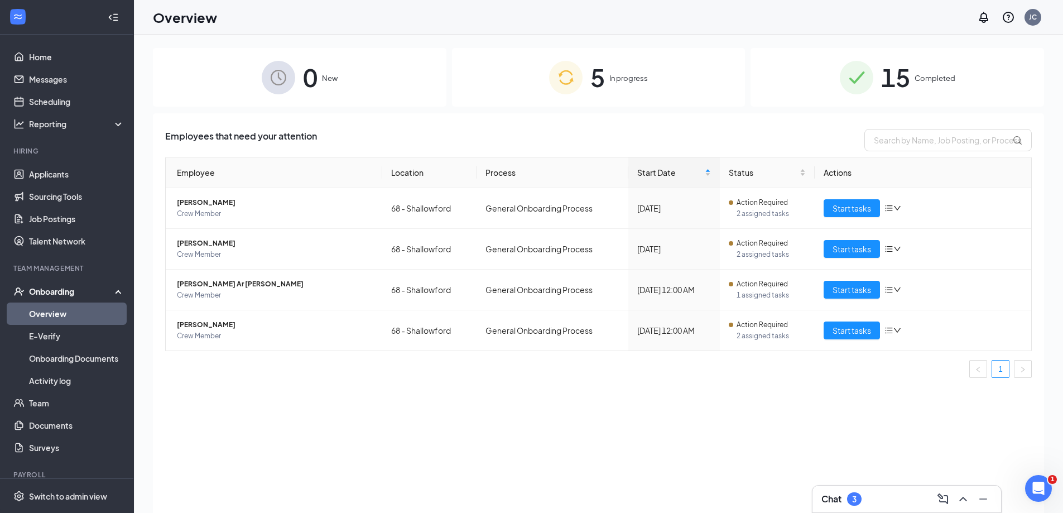
click at [604, 76] on span "5" at bounding box center [598, 77] width 15 height 39
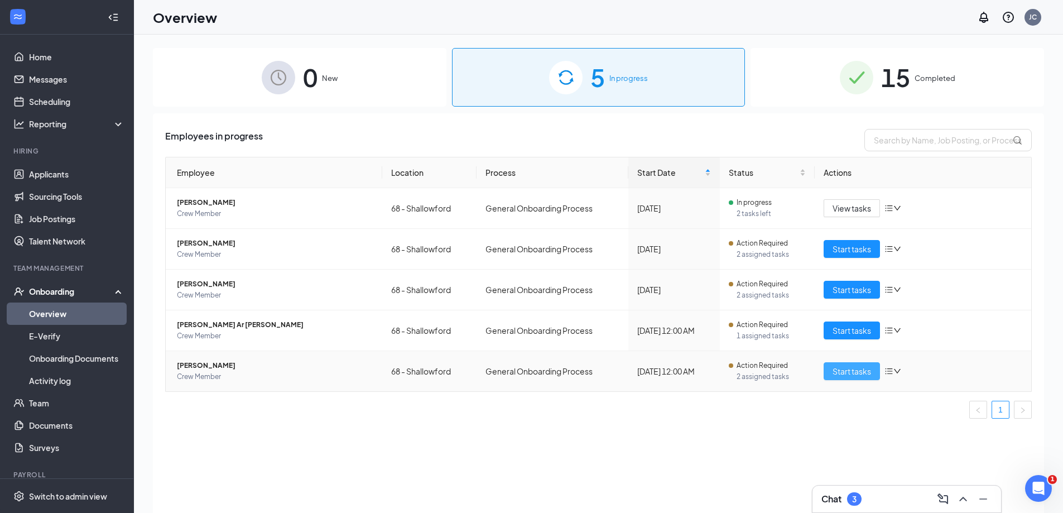
click at [844, 375] on span "Start tasks" at bounding box center [852, 371] width 39 height 12
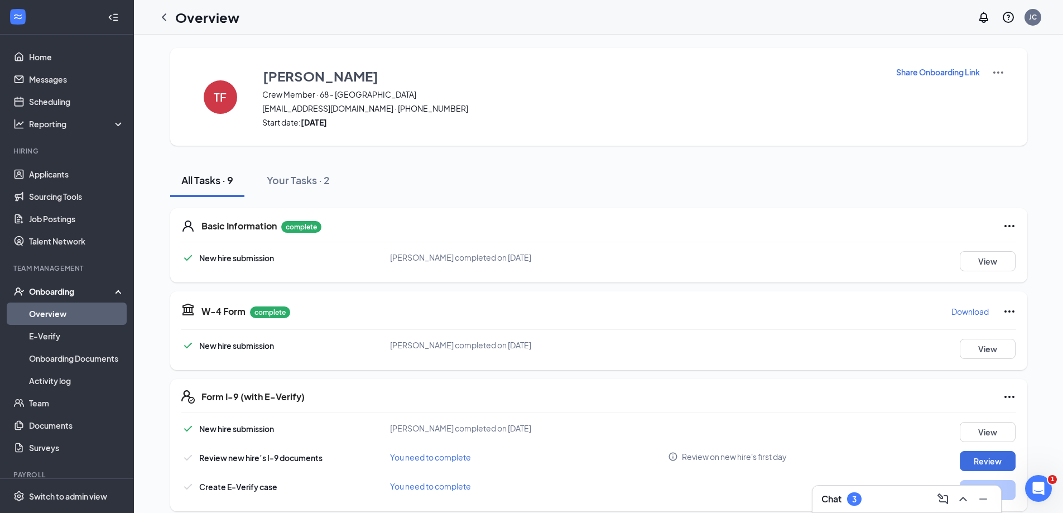
scroll to position [112, 0]
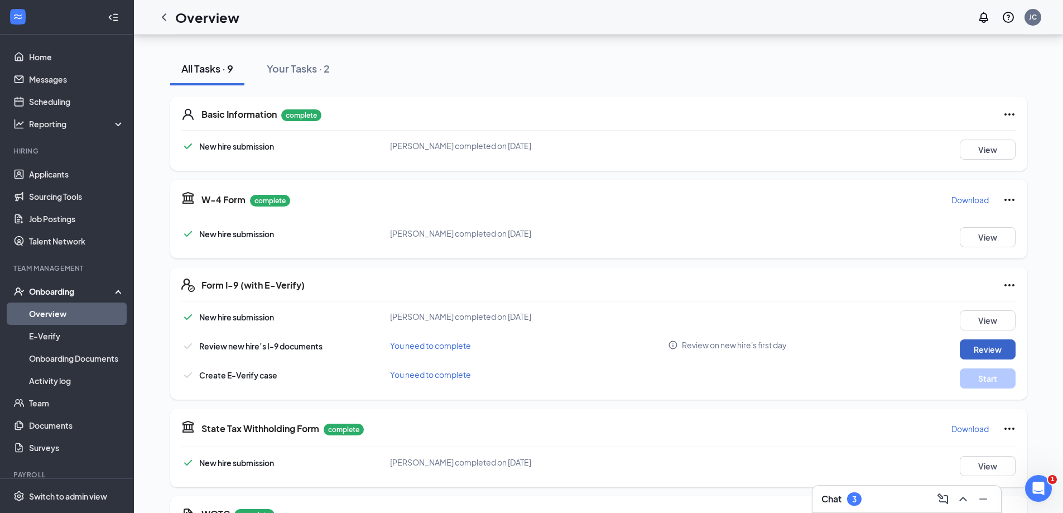
click at [975, 347] on button "Review" at bounding box center [988, 349] width 56 height 20
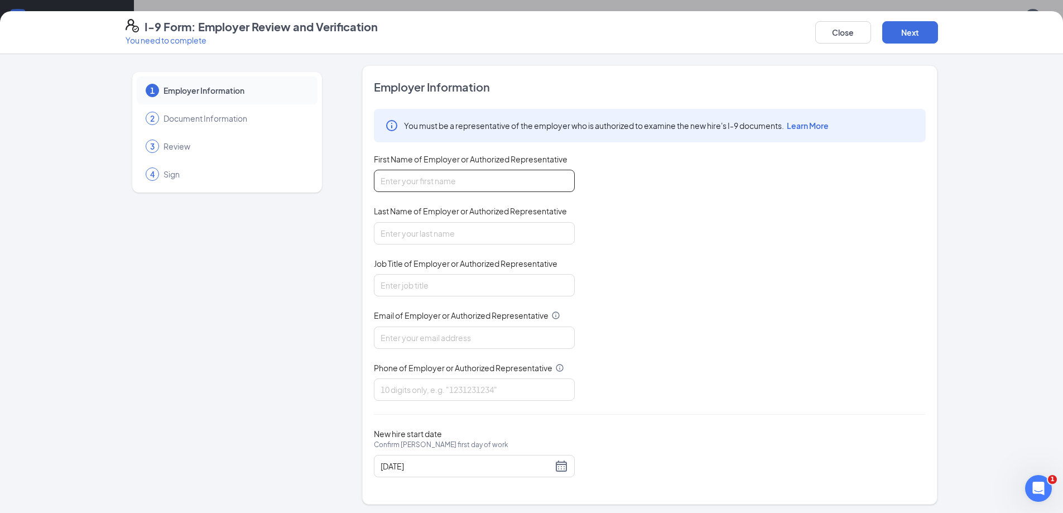
click at [449, 178] on input "First Name of Employer or Authorized Representative" at bounding box center [474, 181] width 201 height 22
type input "Jennifer"
type input "Clark"
click at [483, 284] on input "Job Title of Employer or Authorized Representative" at bounding box center [474, 285] width 201 height 22
type input "General Manager"
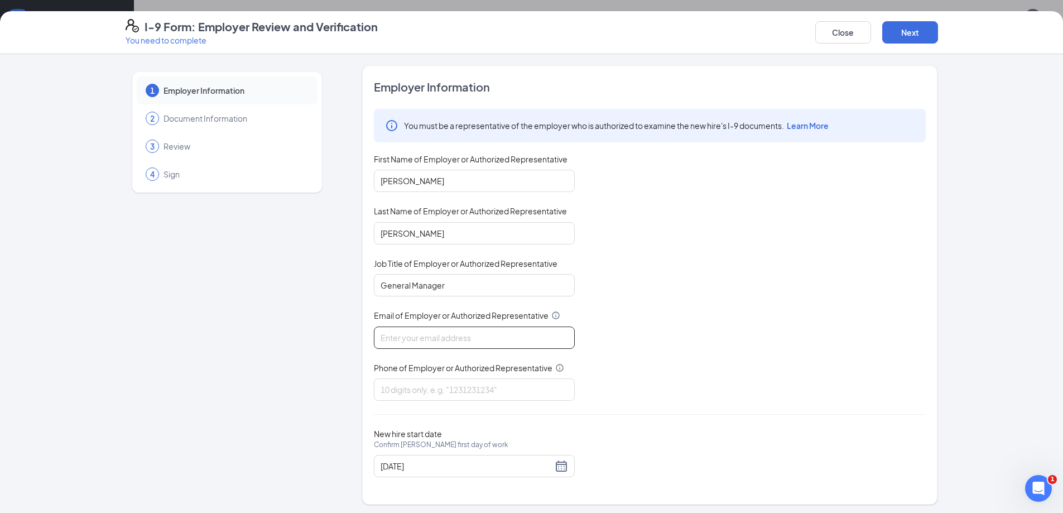
click at [459, 337] on input "Email of Employer or Authorized Representative" at bounding box center [474, 338] width 201 height 22
type input "[EMAIL_ADDRESS][DOMAIN_NAME]"
click at [465, 386] on input "Phone of Employer or Authorized Representative" at bounding box center [474, 389] width 201 height 22
type input "7709731700"
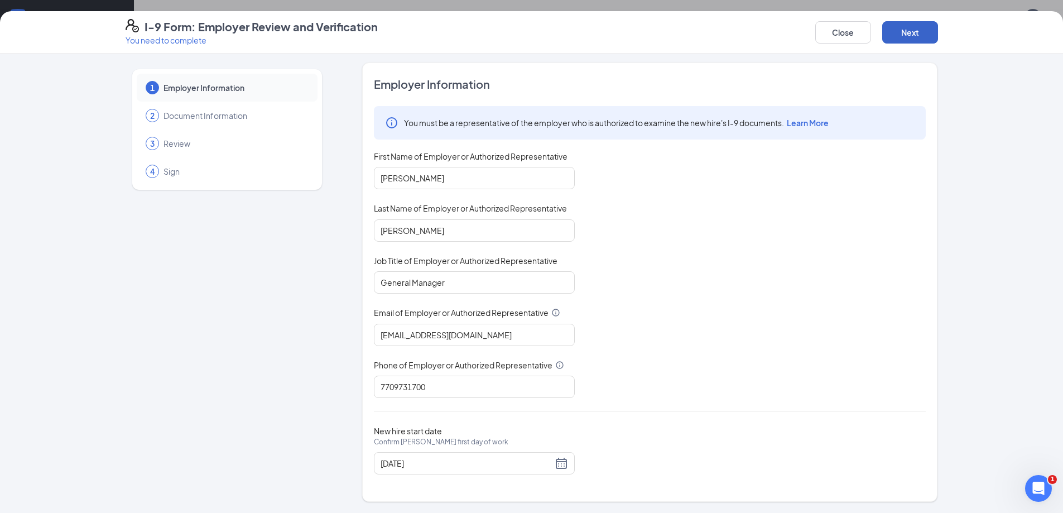
click at [892, 32] on button "Next" at bounding box center [911, 32] width 56 height 22
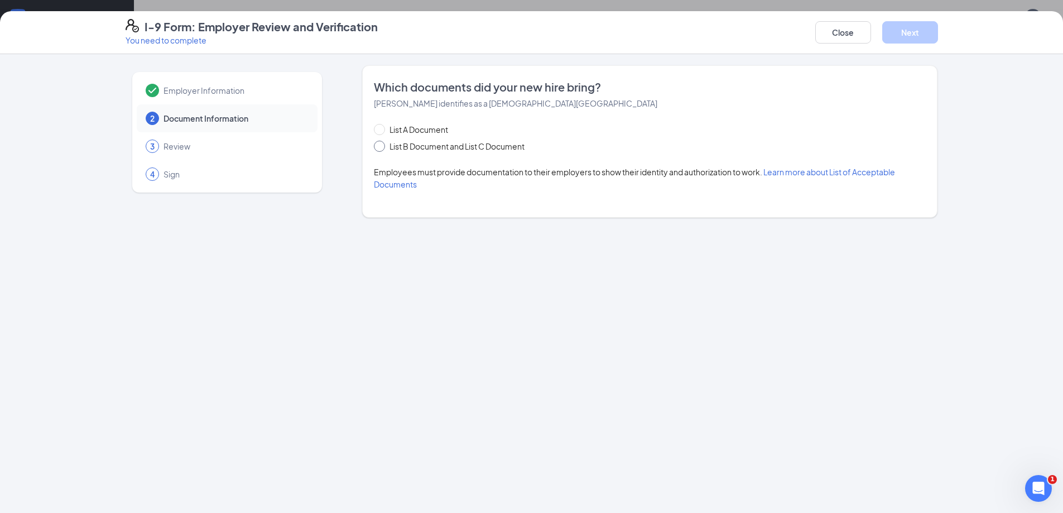
click at [387, 146] on span "List B Document and List C Document" at bounding box center [457, 146] width 144 height 12
click at [382, 146] on input "List B Document and List C Document" at bounding box center [378, 145] width 8 height 8
radio input "true"
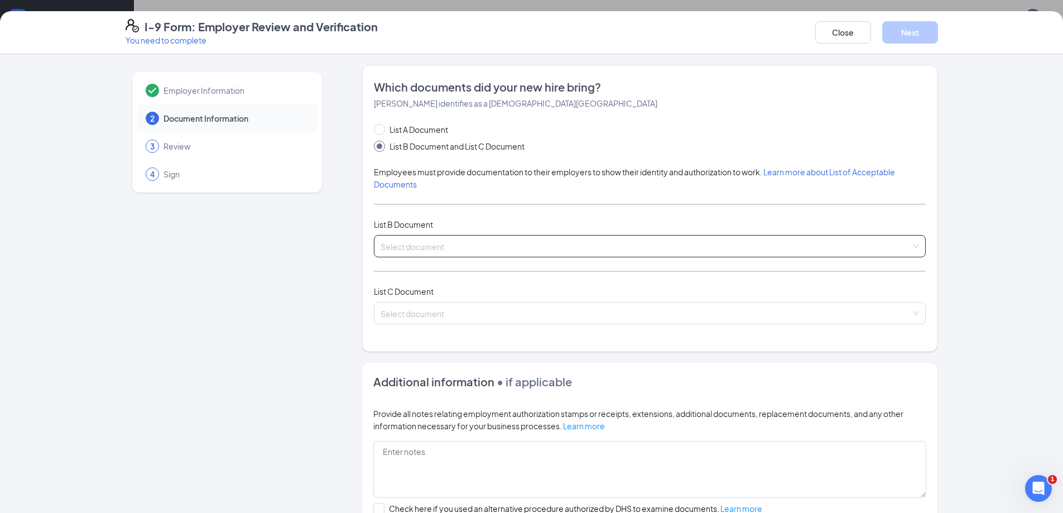
click at [413, 243] on input "search" at bounding box center [646, 244] width 531 height 17
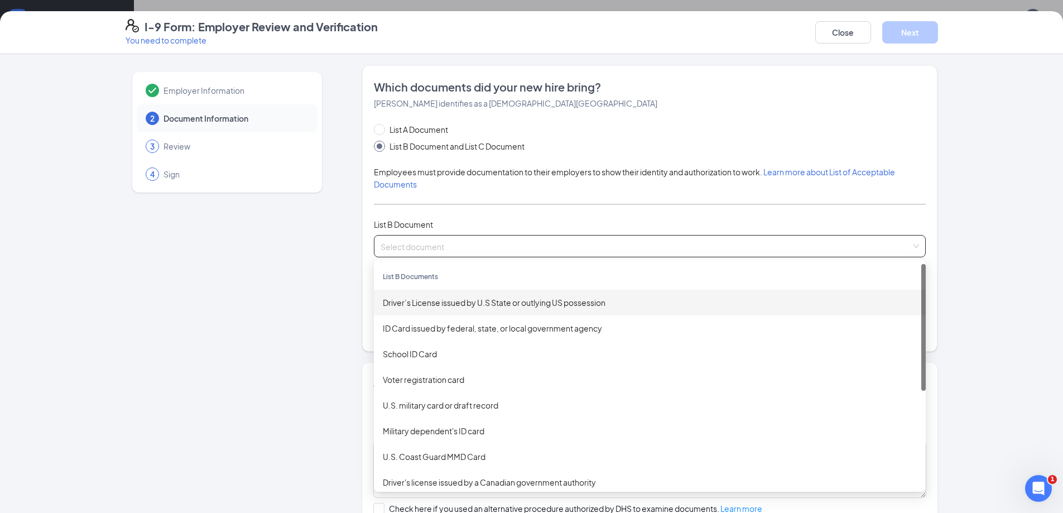
click at [425, 303] on div "Driver’s License issued by U.S State or outlying US possession" at bounding box center [650, 302] width 534 height 12
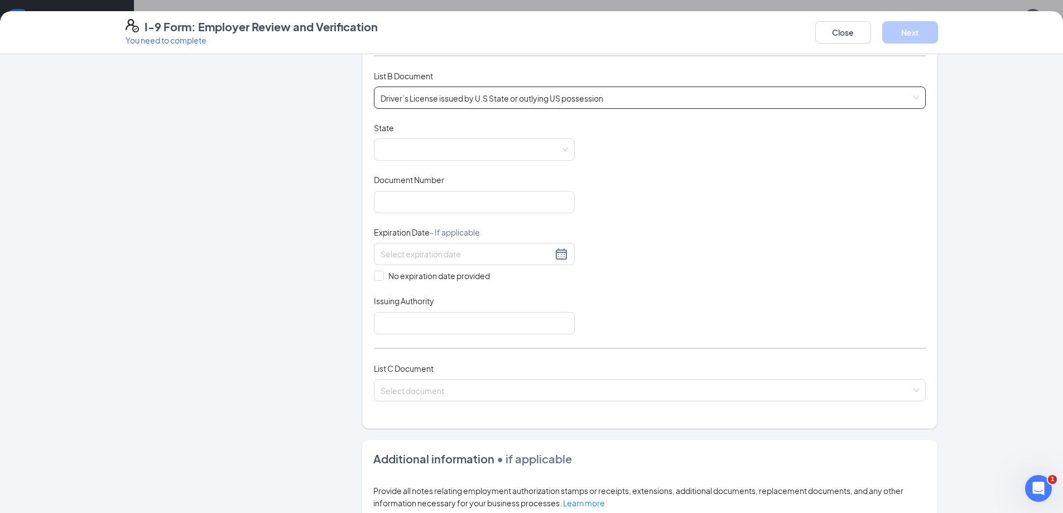
scroll to position [167, 0]
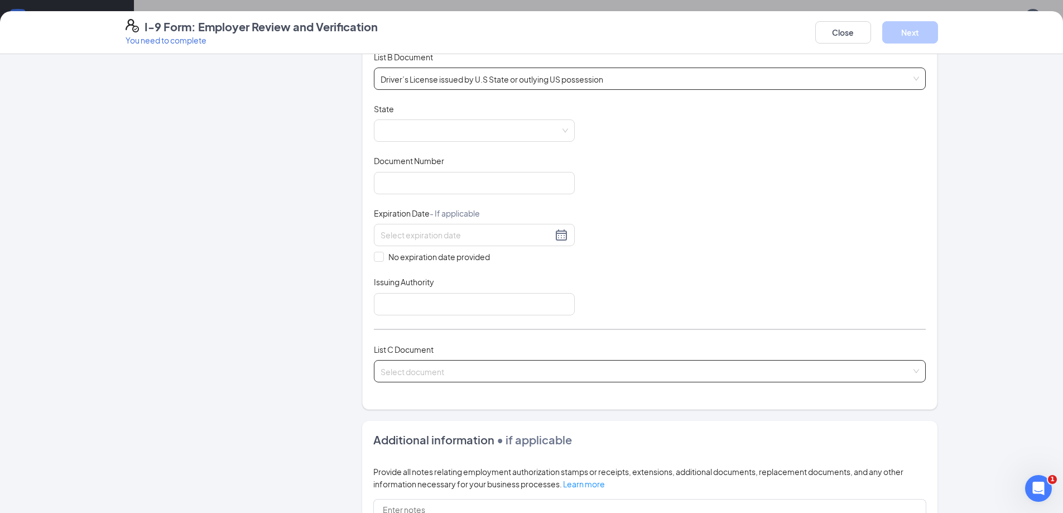
click at [426, 375] on input "search" at bounding box center [646, 369] width 531 height 17
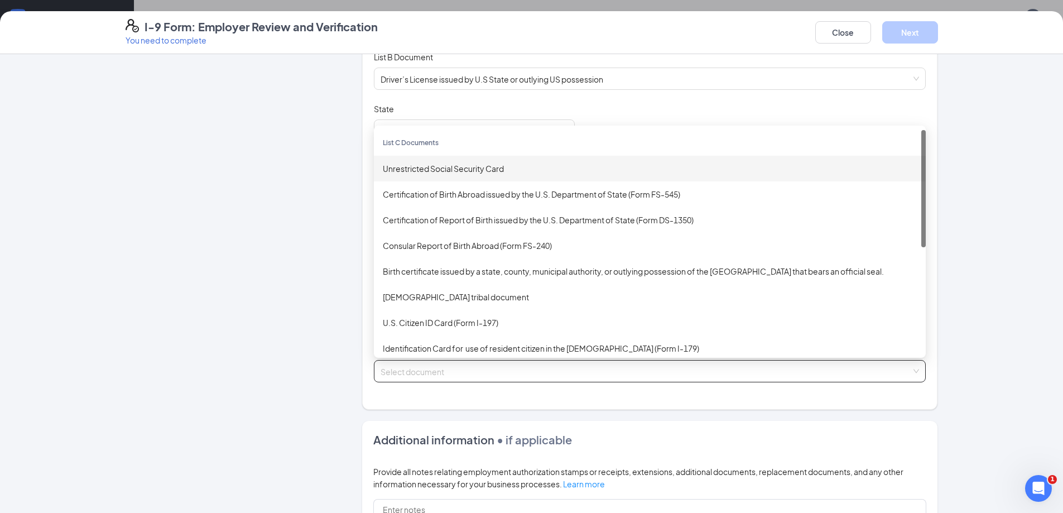
click at [457, 169] on div "Unrestricted Social Security Card" at bounding box center [650, 168] width 534 height 12
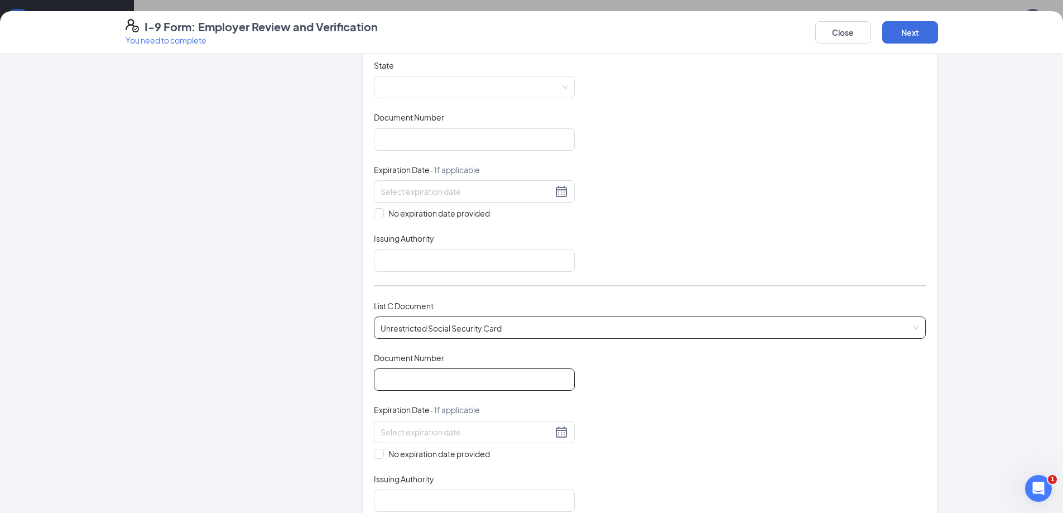
scroll to position [223, 0]
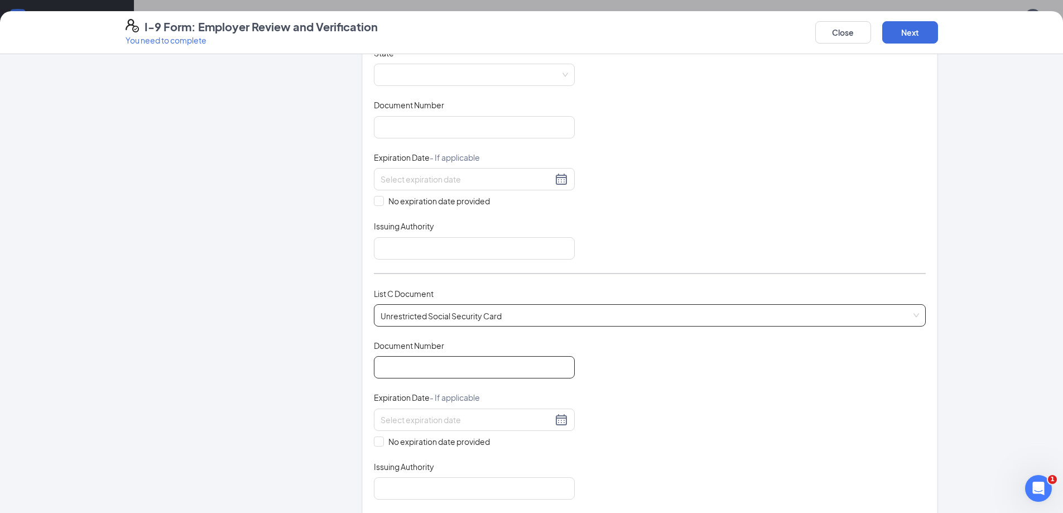
click at [428, 367] on input "Document Number" at bounding box center [474, 367] width 201 height 22
type input "671013397"
click at [374, 444] on span at bounding box center [379, 442] width 10 height 10
click at [374, 444] on input "No expiration date provided" at bounding box center [378, 441] width 8 height 8
checkbox input "true"
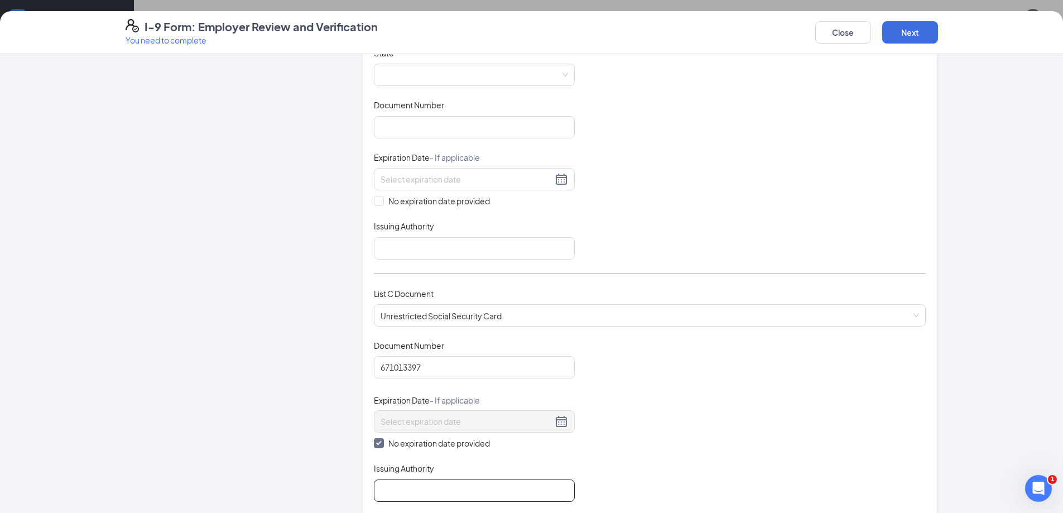
click at [402, 498] on input "Issuing Authority" at bounding box center [474, 491] width 201 height 22
type input "social security admin"
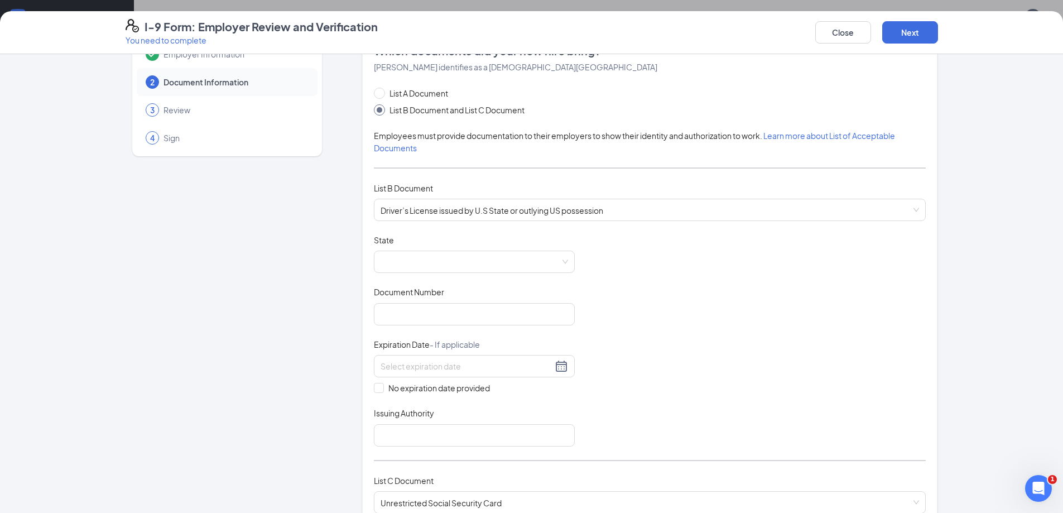
scroll to position [56, 0]
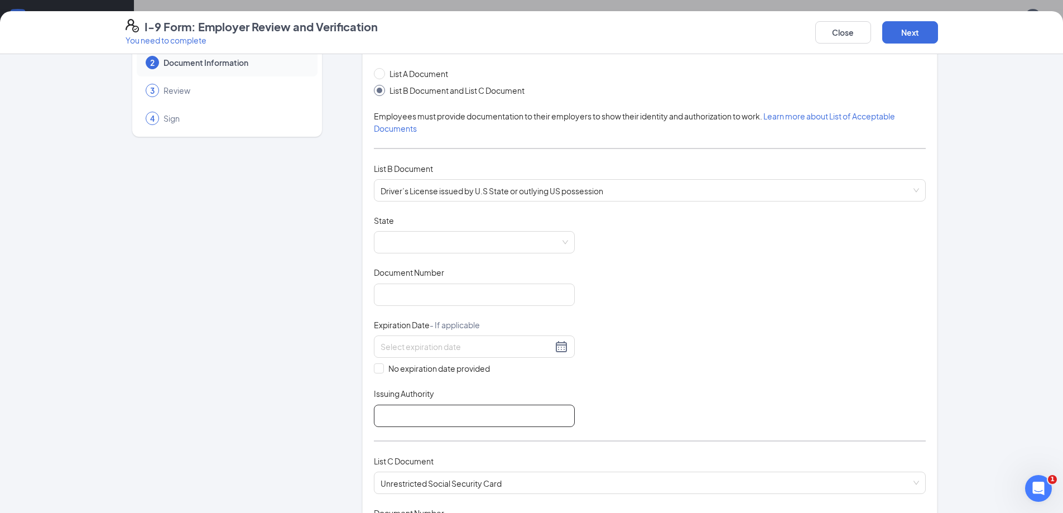
click at [420, 406] on input "Issuing Authority" at bounding box center [474, 416] width 201 height 22
type input "GA"
click at [399, 242] on span at bounding box center [475, 242] width 188 height 21
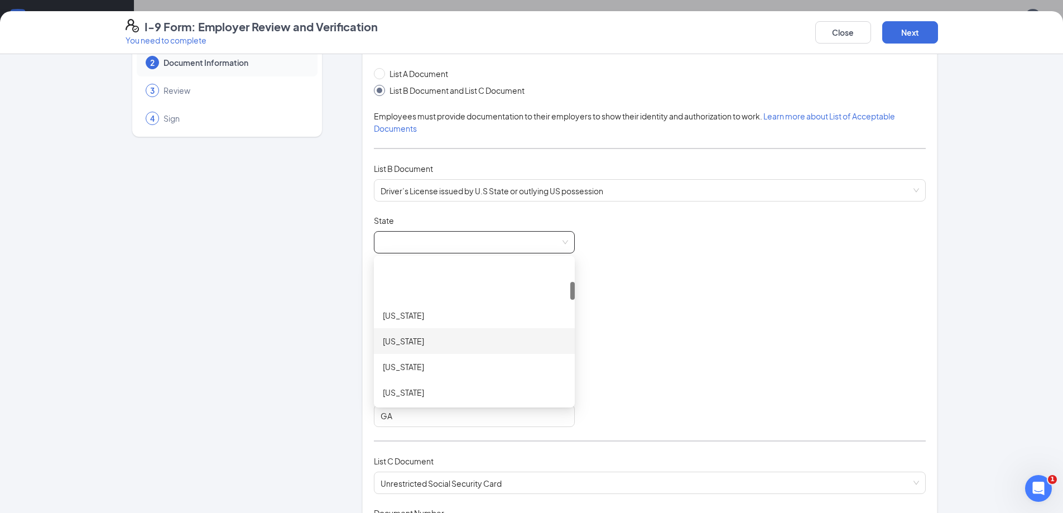
scroll to position [223, 0]
click at [408, 337] on div "[US_STATE]" at bounding box center [474, 332] width 183 height 12
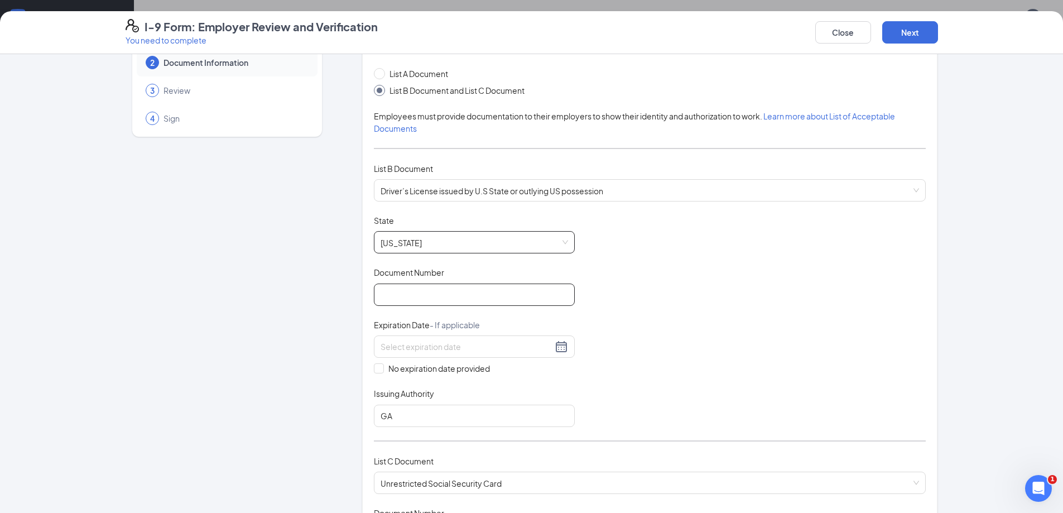
click at [437, 300] on input "Document Number" at bounding box center [474, 295] width 201 height 22
type input "058741348"
click at [560, 351] on div at bounding box center [475, 346] width 188 height 13
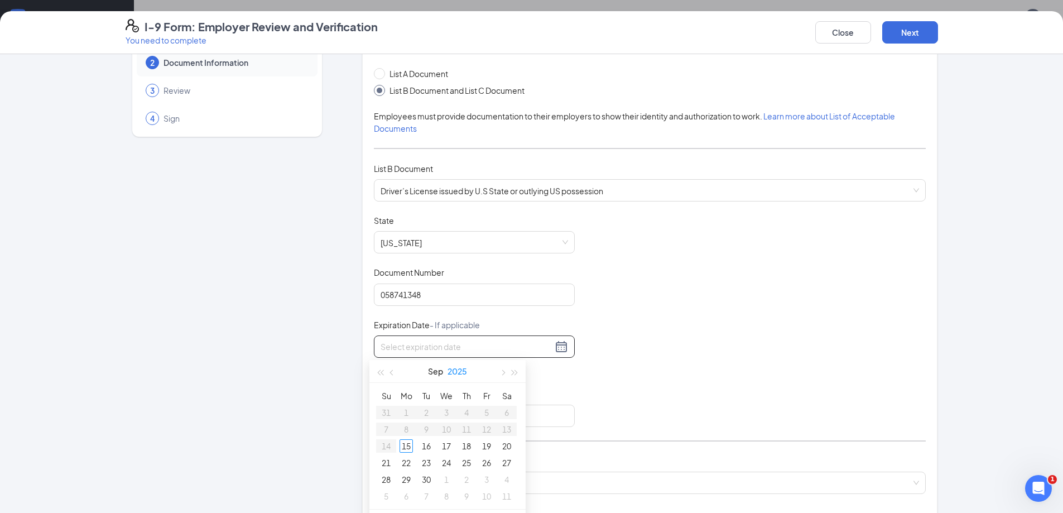
click at [462, 375] on button "2025" at bounding box center [458, 371] width 20 height 22
click at [448, 475] on div "2026" at bounding box center [447, 474] width 33 height 13
type input "09/12/2026"
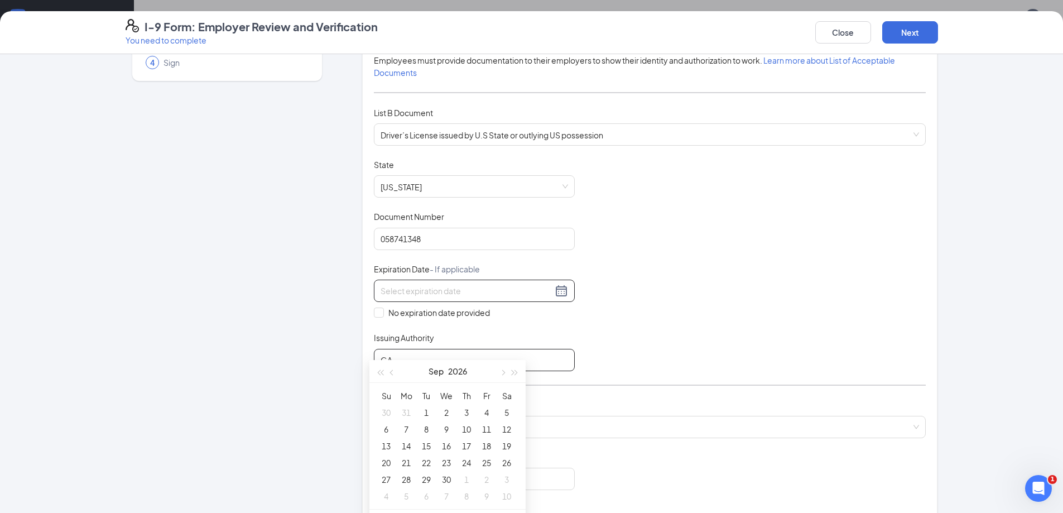
scroll to position [167, 0]
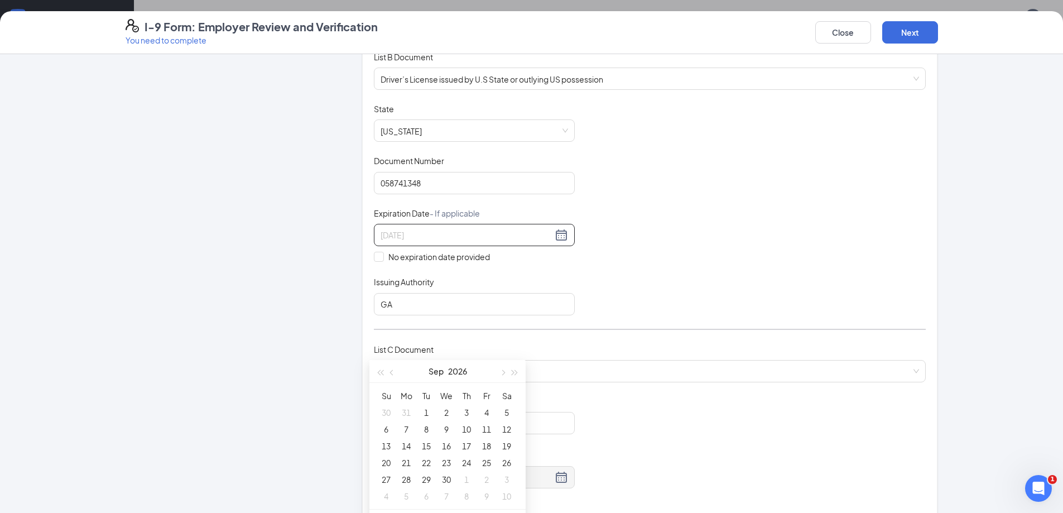
type input "09/02/2026"
click at [437, 370] on button "Sep" at bounding box center [436, 371] width 15 height 22
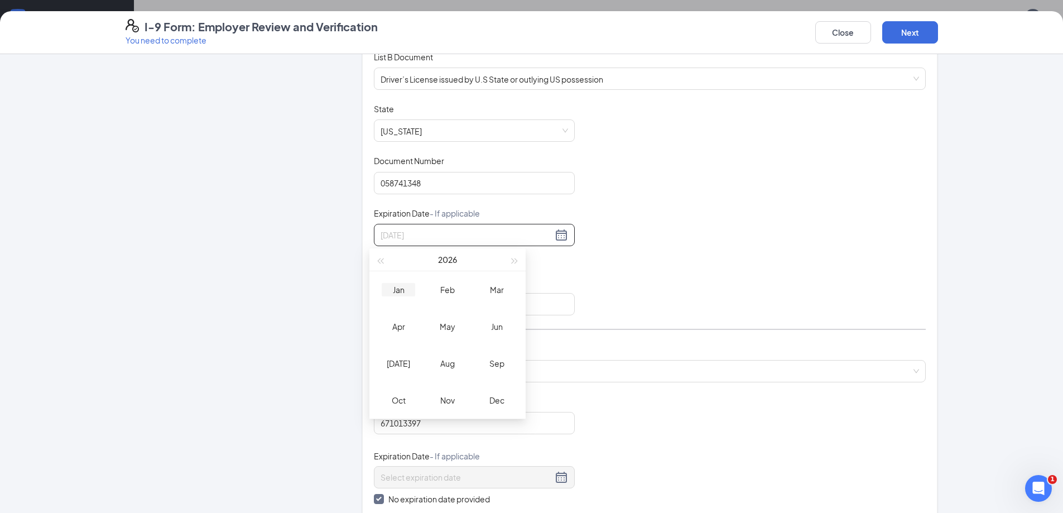
type input "01/15/2026"
click at [400, 283] on div "Jan" at bounding box center [398, 289] width 33 height 13
type input "01/20/2026"
click at [428, 347] on div "20" at bounding box center [426, 350] width 13 height 13
click at [595, 276] on div "Document Title Driver’s License issued by U.S State or outlying US possession S…" at bounding box center [650, 209] width 552 height 212
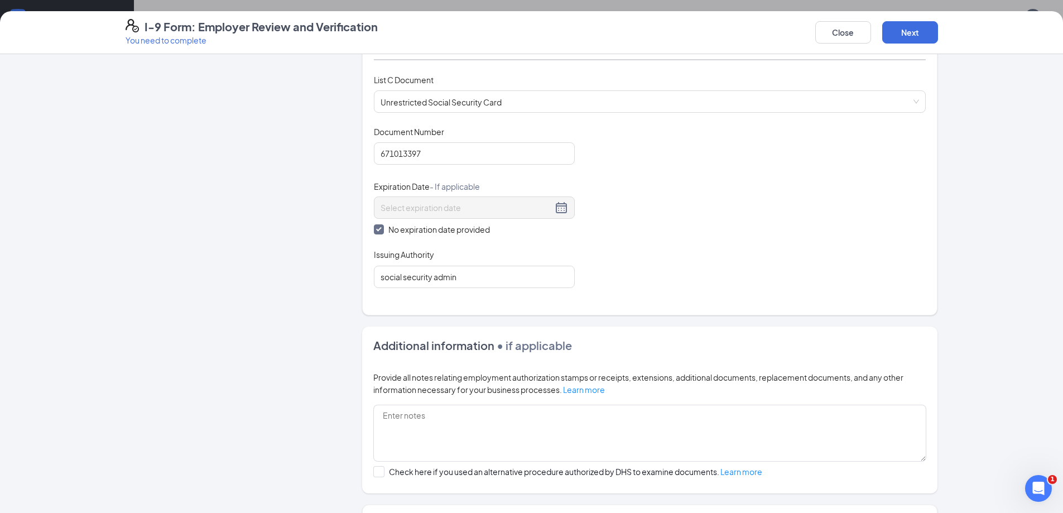
scroll to position [447, 0]
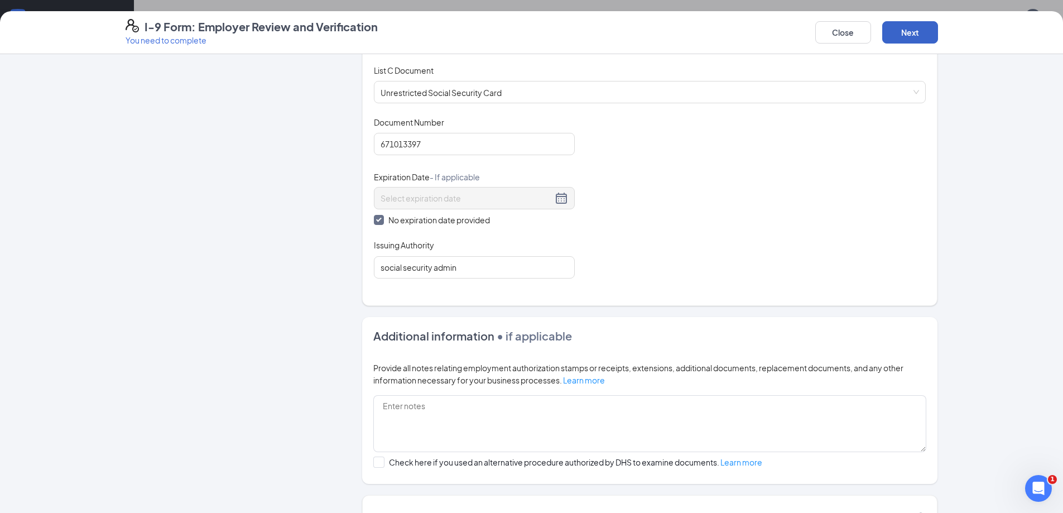
click at [923, 28] on button "Next" at bounding box center [911, 32] width 56 height 22
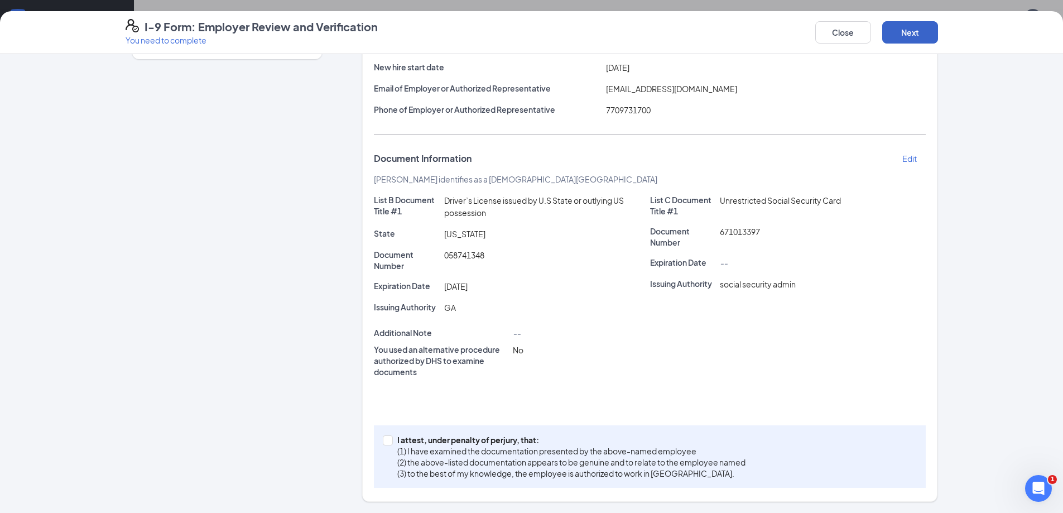
scroll to position [167, 0]
click at [383, 440] on input "I attest, under penalty of [PERSON_NAME], that: (1) I have examined the documen…" at bounding box center [387, 439] width 8 height 8
checkbox input "true"
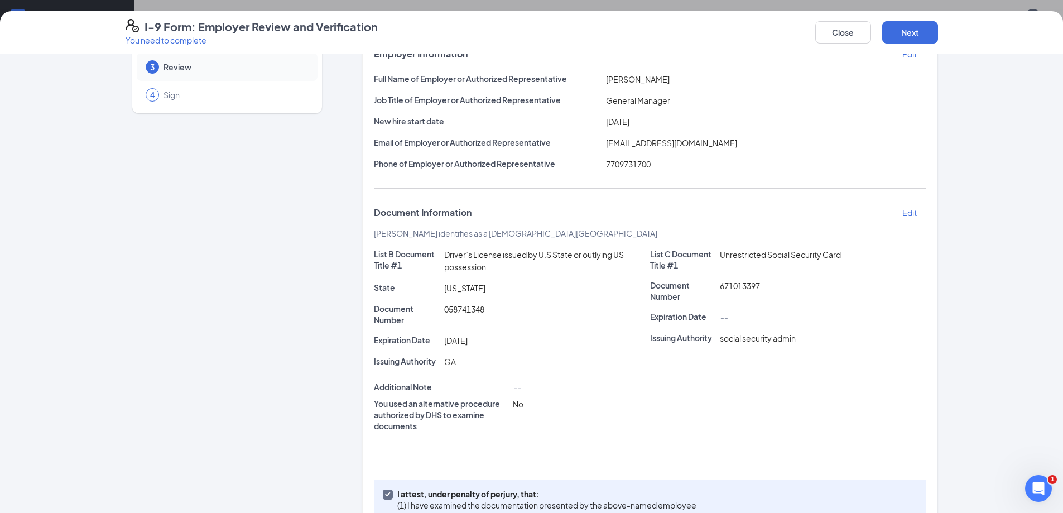
scroll to position [0, 0]
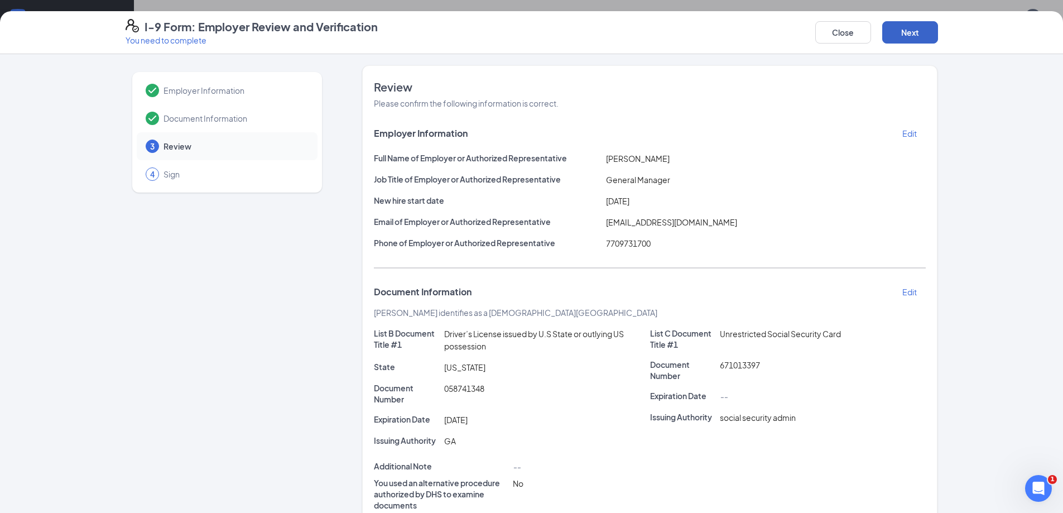
click at [900, 41] on button "Next" at bounding box center [911, 32] width 56 height 22
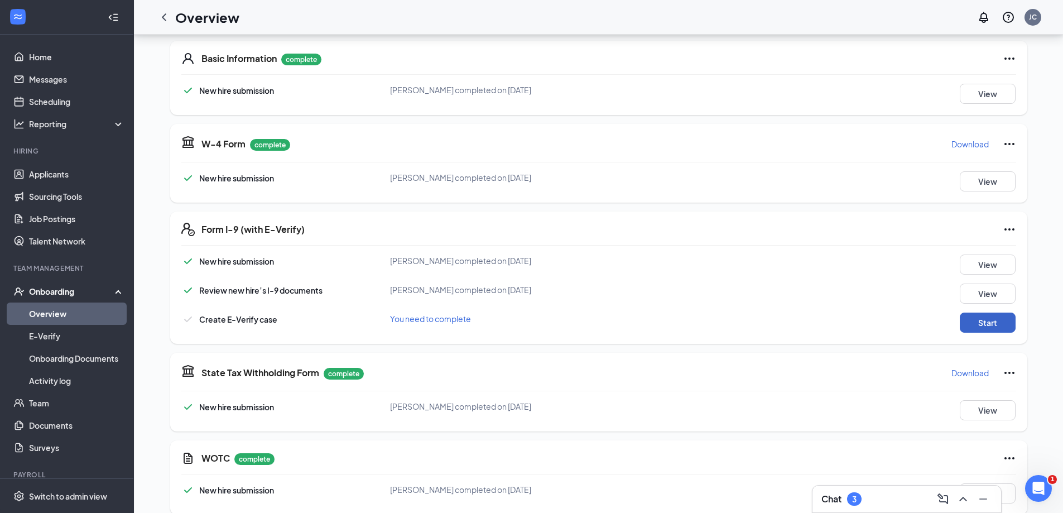
click at [981, 321] on button "Start" at bounding box center [988, 323] width 56 height 20
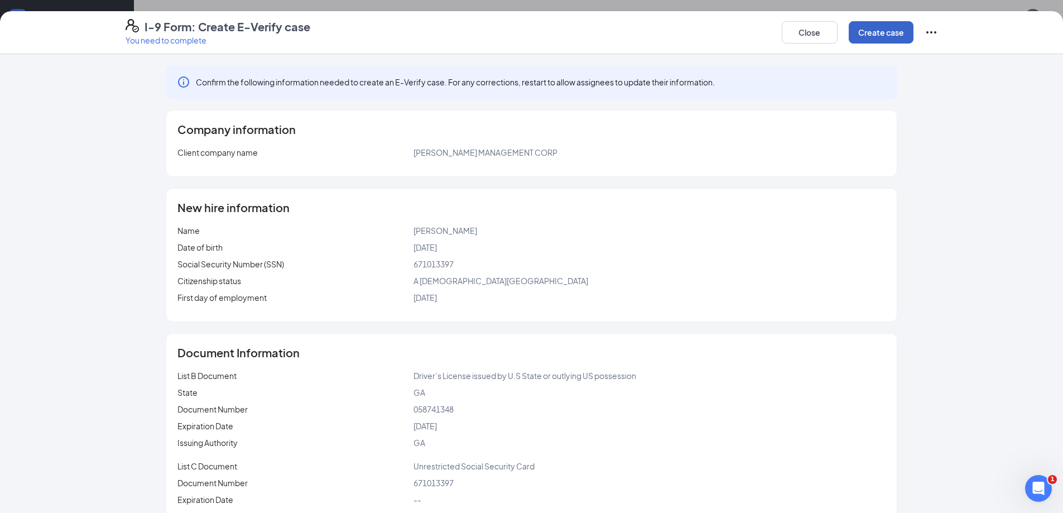
click at [885, 25] on button "Create case" at bounding box center [881, 32] width 65 height 22
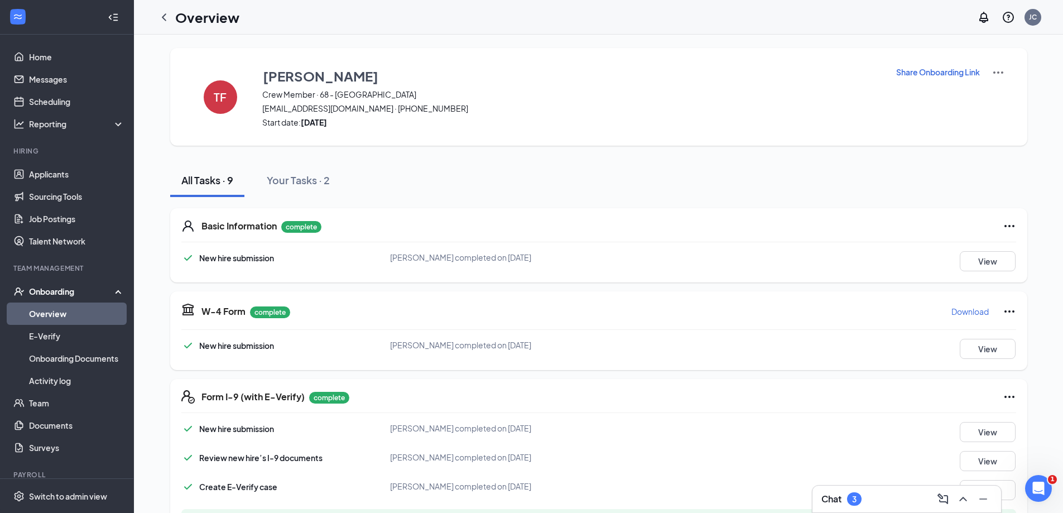
click at [69, 308] on link "Overview" at bounding box center [76, 314] width 95 height 22
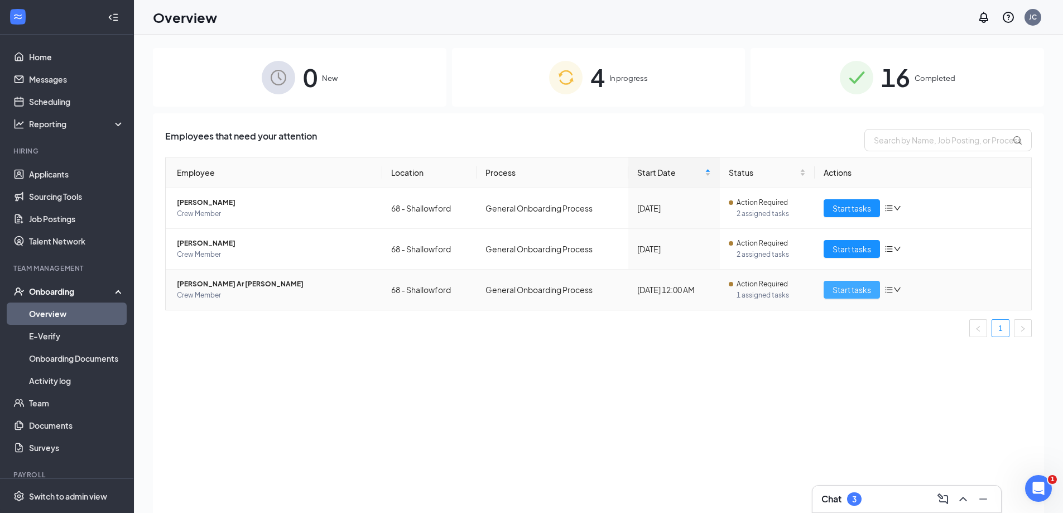
click at [839, 289] on span "Start tasks" at bounding box center [852, 290] width 39 height 12
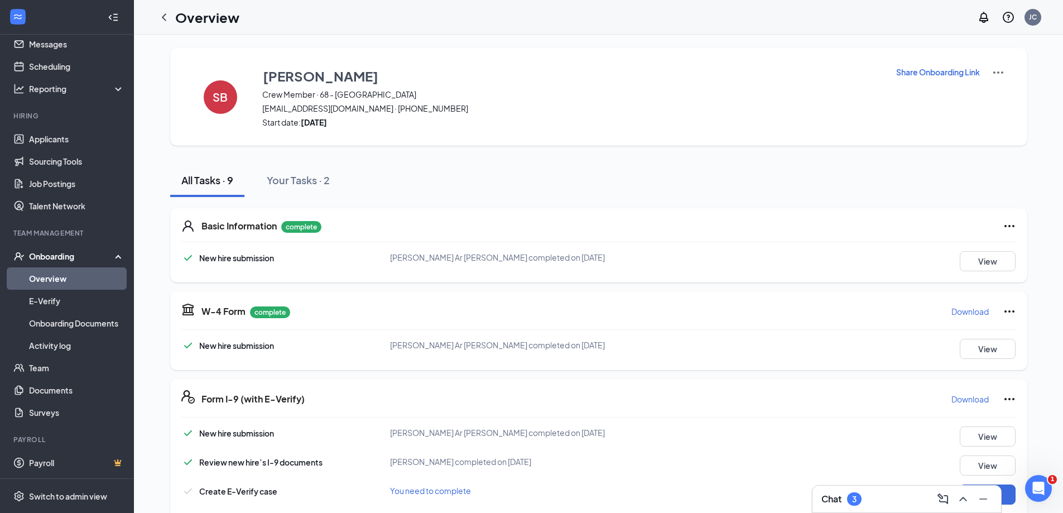
click at [55, 260] on div "Onboarding" at bounding box center [72, 256] width 86 height 11
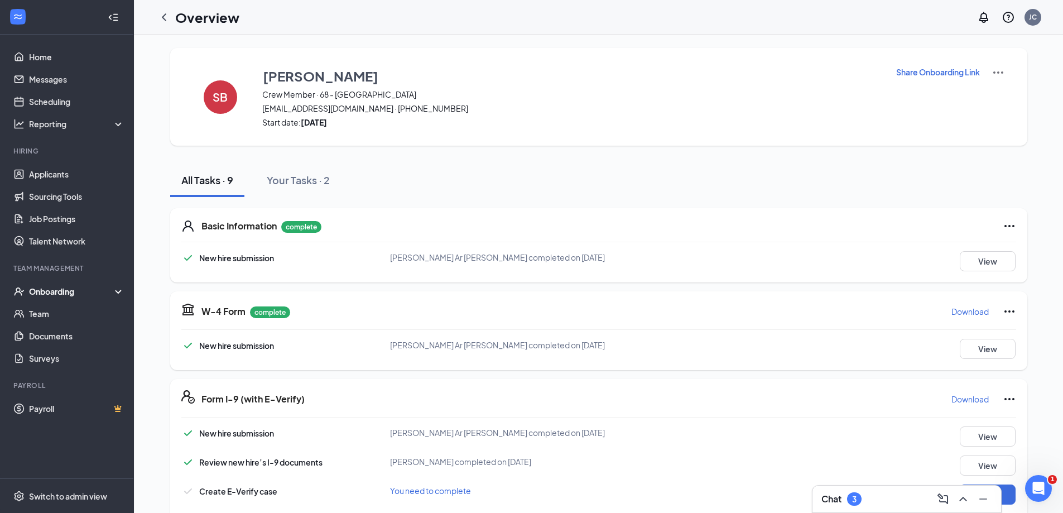
click at [59, 289] on div "Onboarding" at bounding box center [72, 291] width 86 height 11
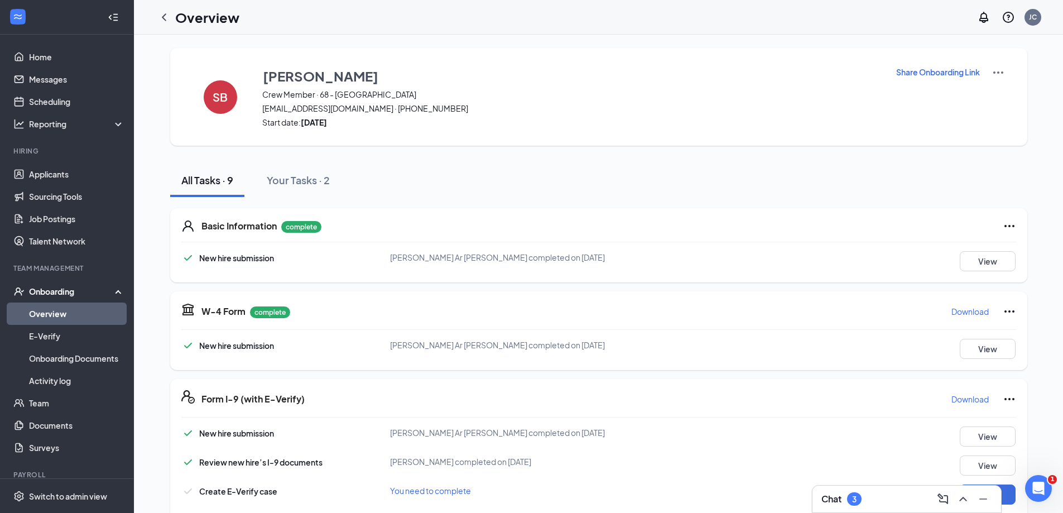
click at [57, 321] on link "Overview" at bounding box center [76, 314] width 95 height 22
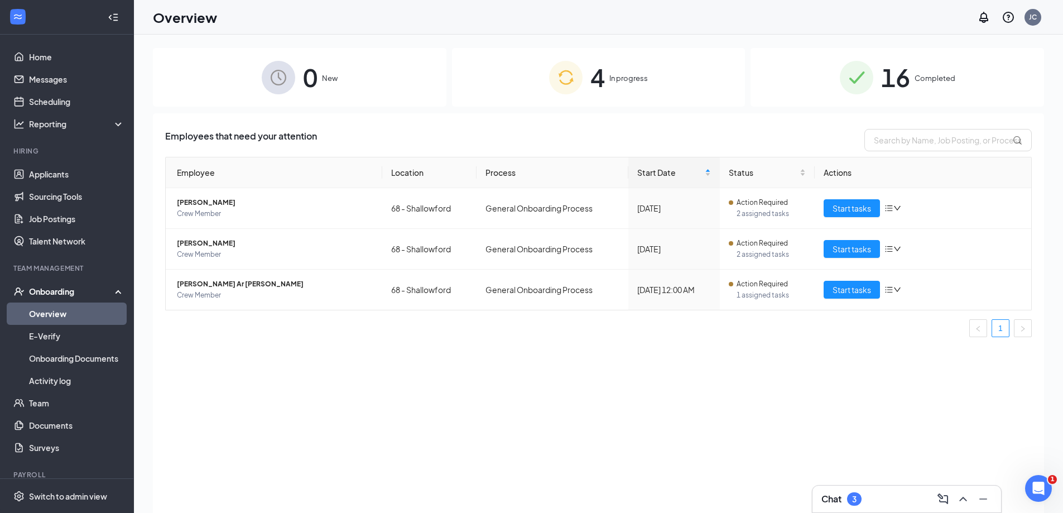
click at [681, 61] on div "4 In progress" at bounding box center [599, 77] width 294 height 59
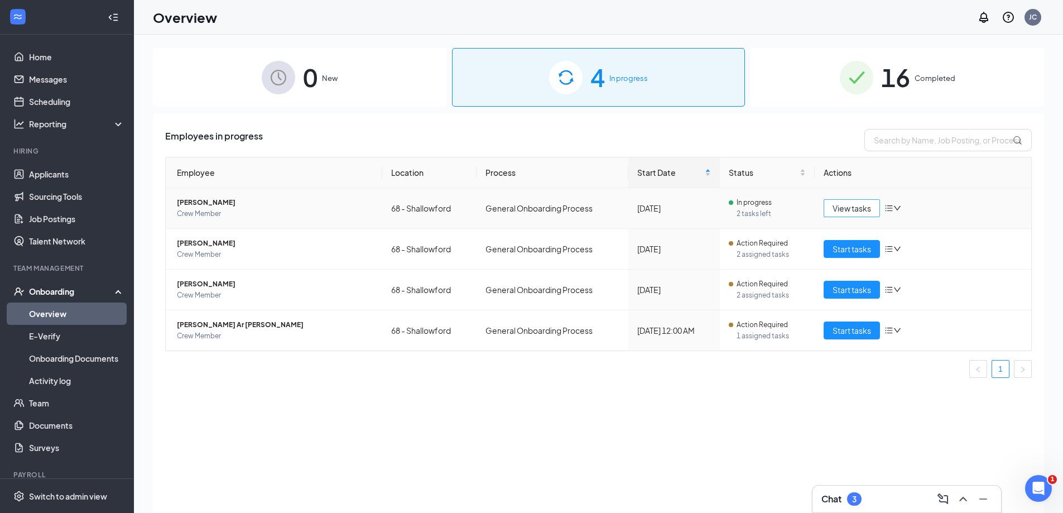
click at [851, 206] on span "View tasks" at bounding box center [852, 208] width 39 height 12
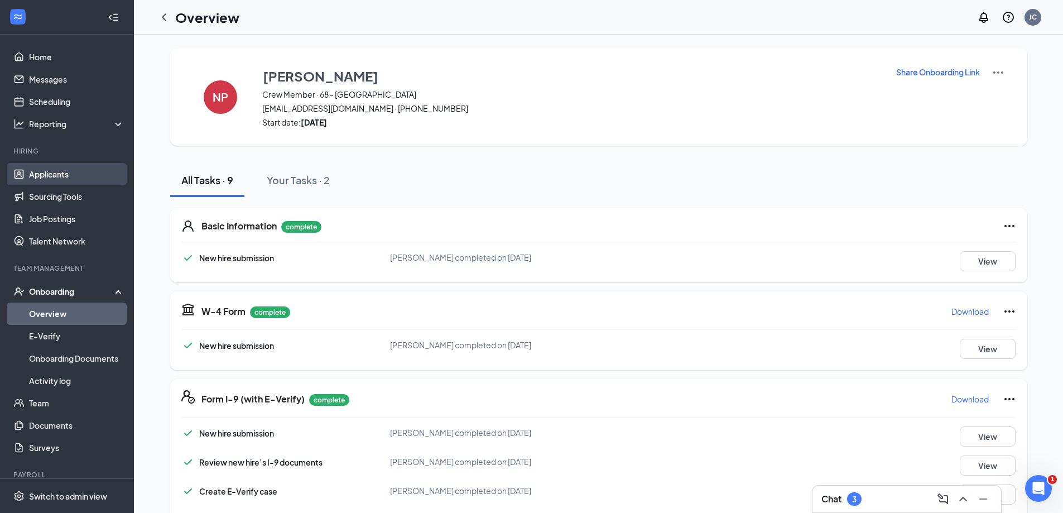
click at [49, 168] on link "Applicants" at bounding box center [76, 174] width 95 height 22
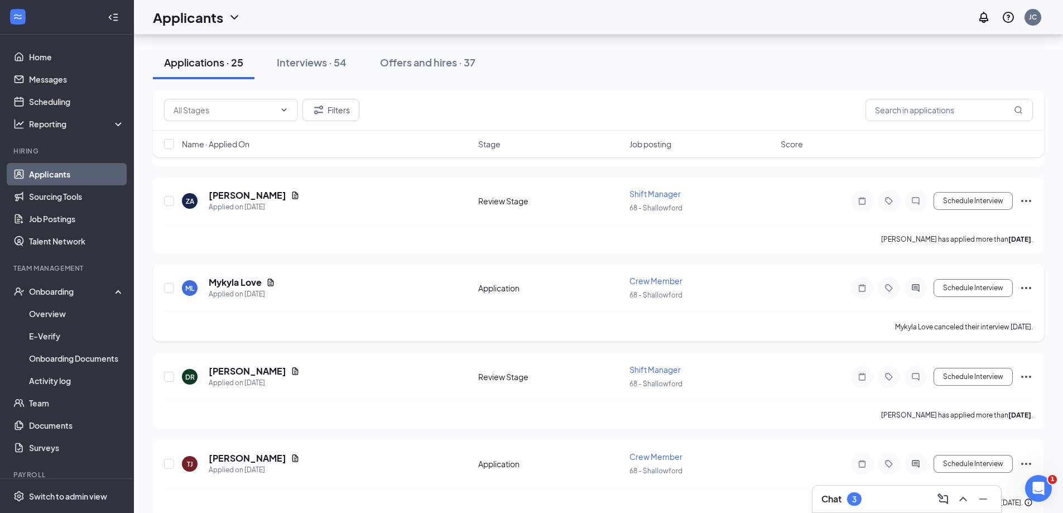
scroll to position [1451, 0]
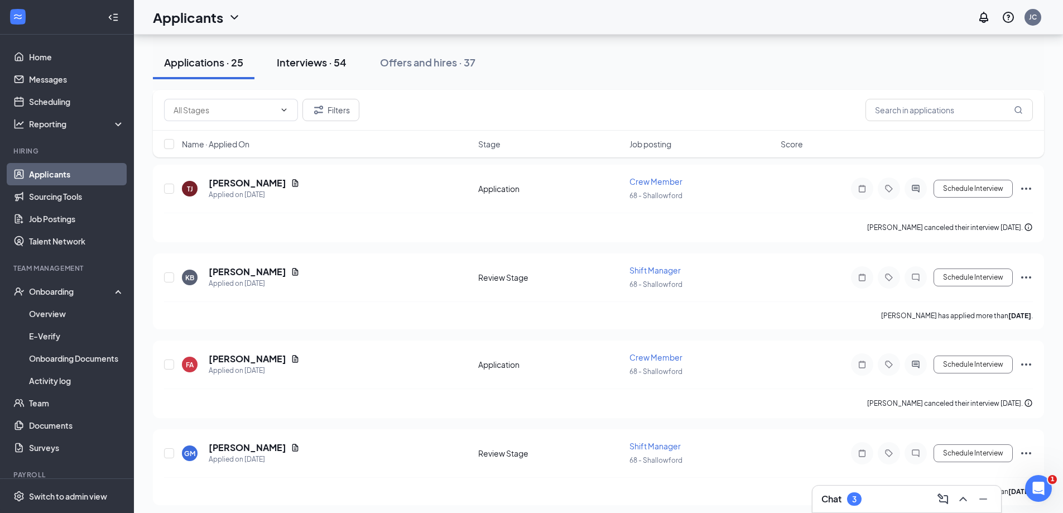
click at [296, 77] on button "Interviews · 54" at bounding box center [312, 62] width 92 height 33
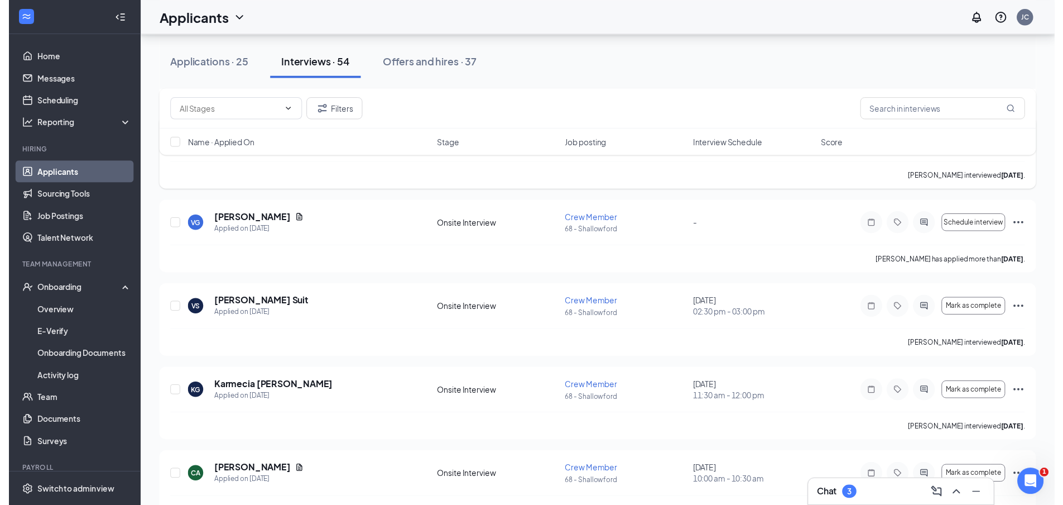
scroll to position [1172, 0]
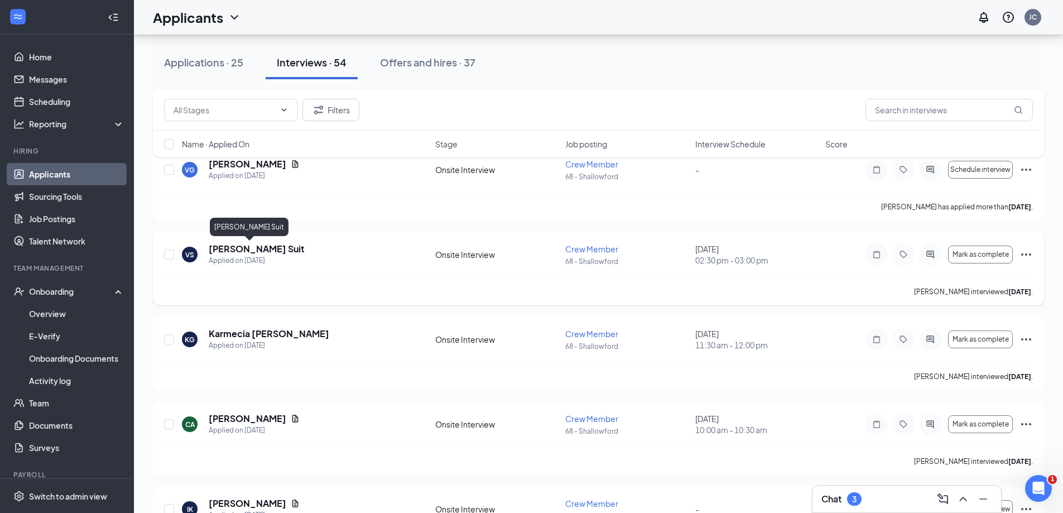
click at [225, 251] on h5 "Vera Suit" at bounding box center [257, 249] width 96 height 12
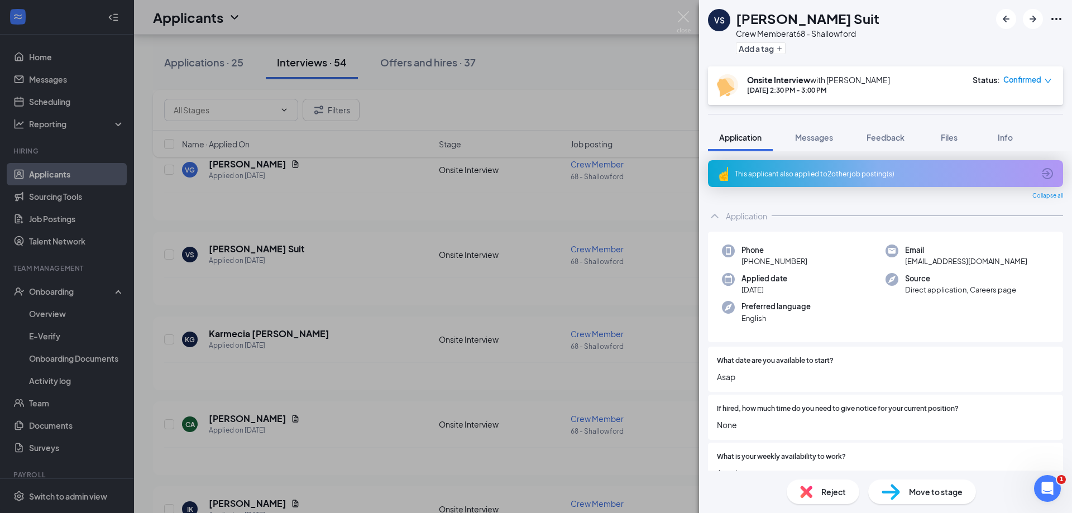
click at [562, 70] on div "VS Vera Suit Crew Member at 68 - Shallowford Add a tag Onsite Interview with Je…" at bounding box center [536, 256] width 1072 height 513
